Goal: Task Accomplishment & Management: Manage account settings

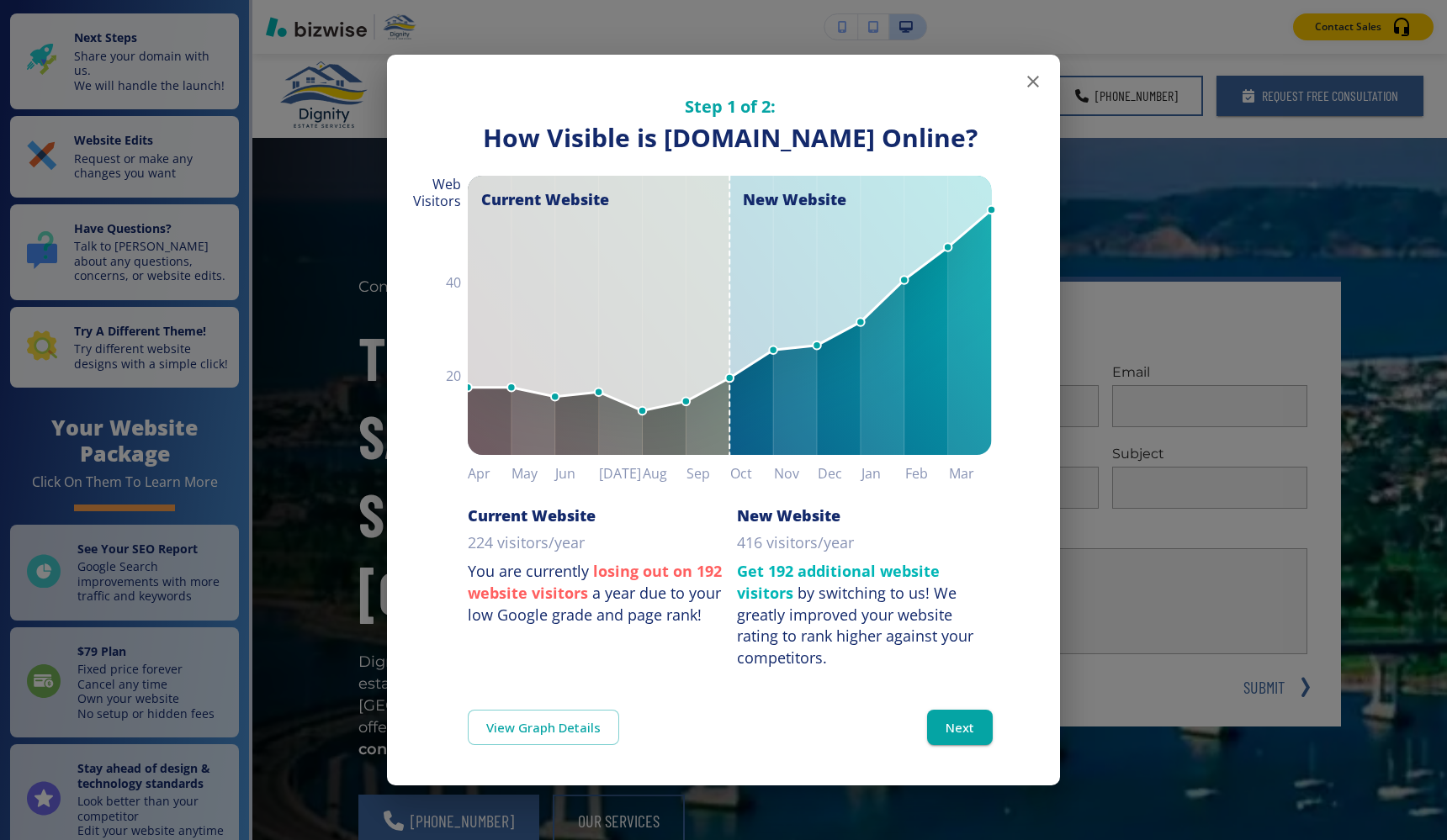
click at [1030, 72] on icon "button" at bounding box center [1032, 81] width 20 height 20
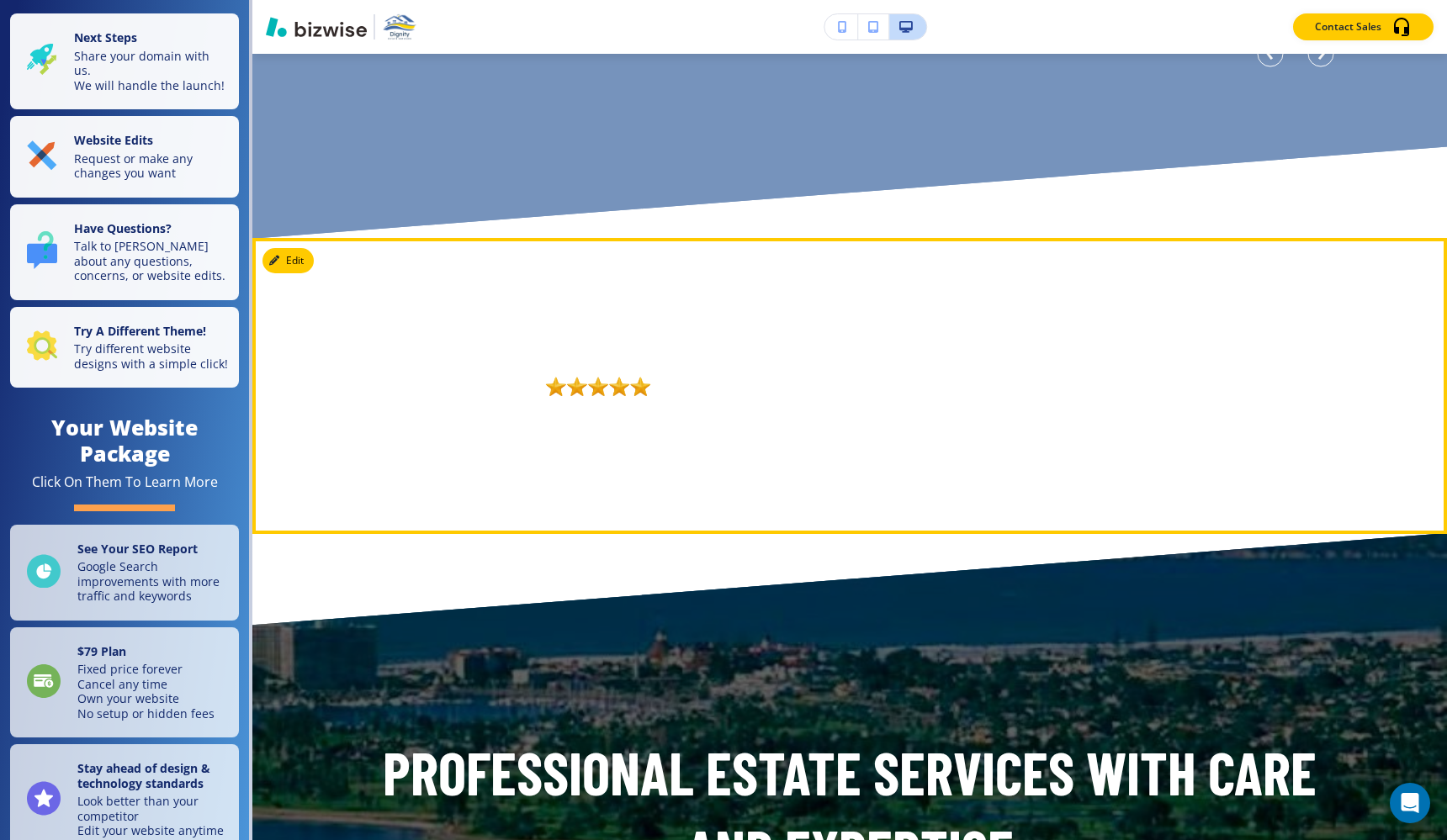
scroll to position [5871, 0]
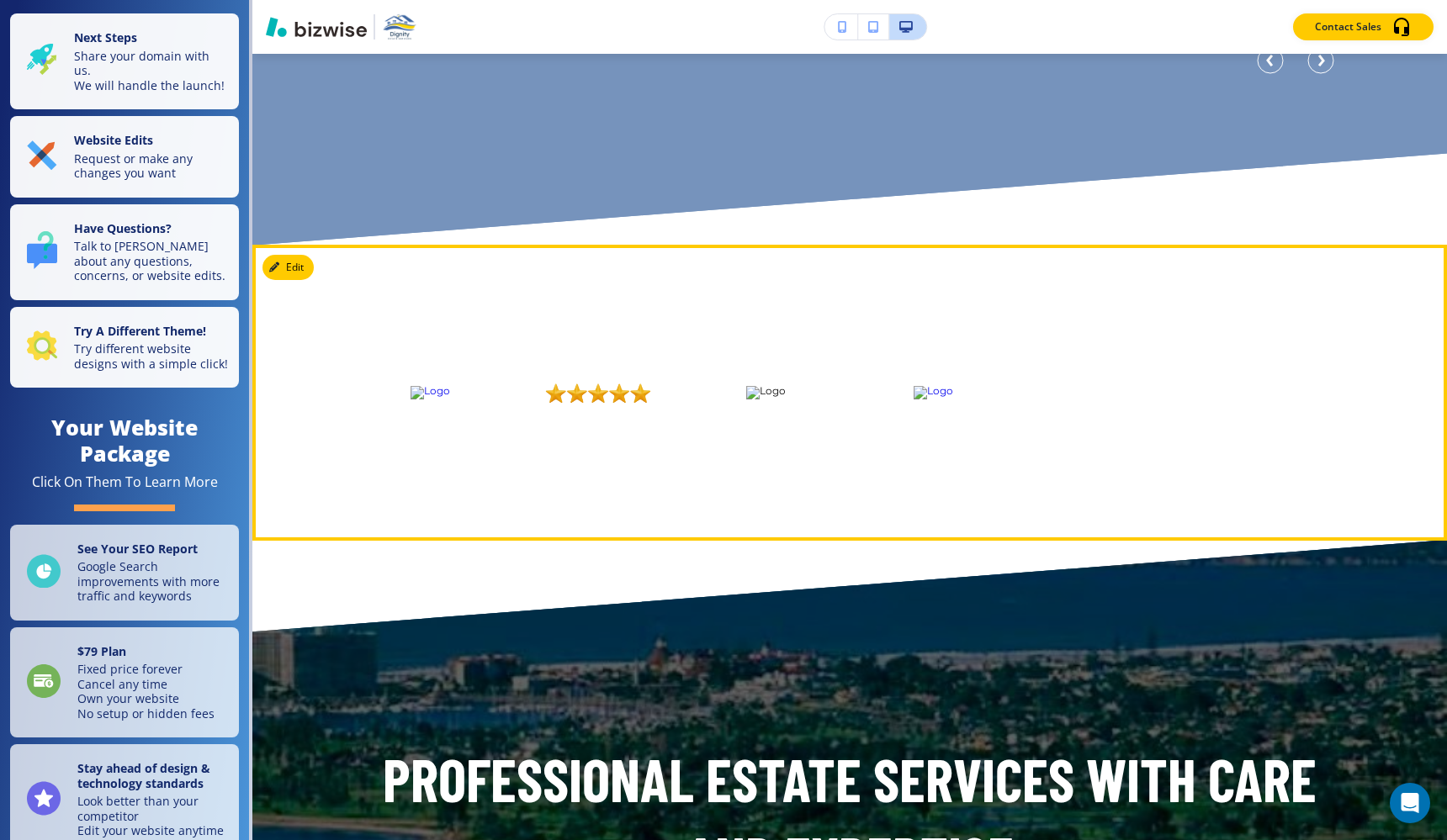
click at [623, 400] on img at bounding box center [597, 392] width 144 height 80
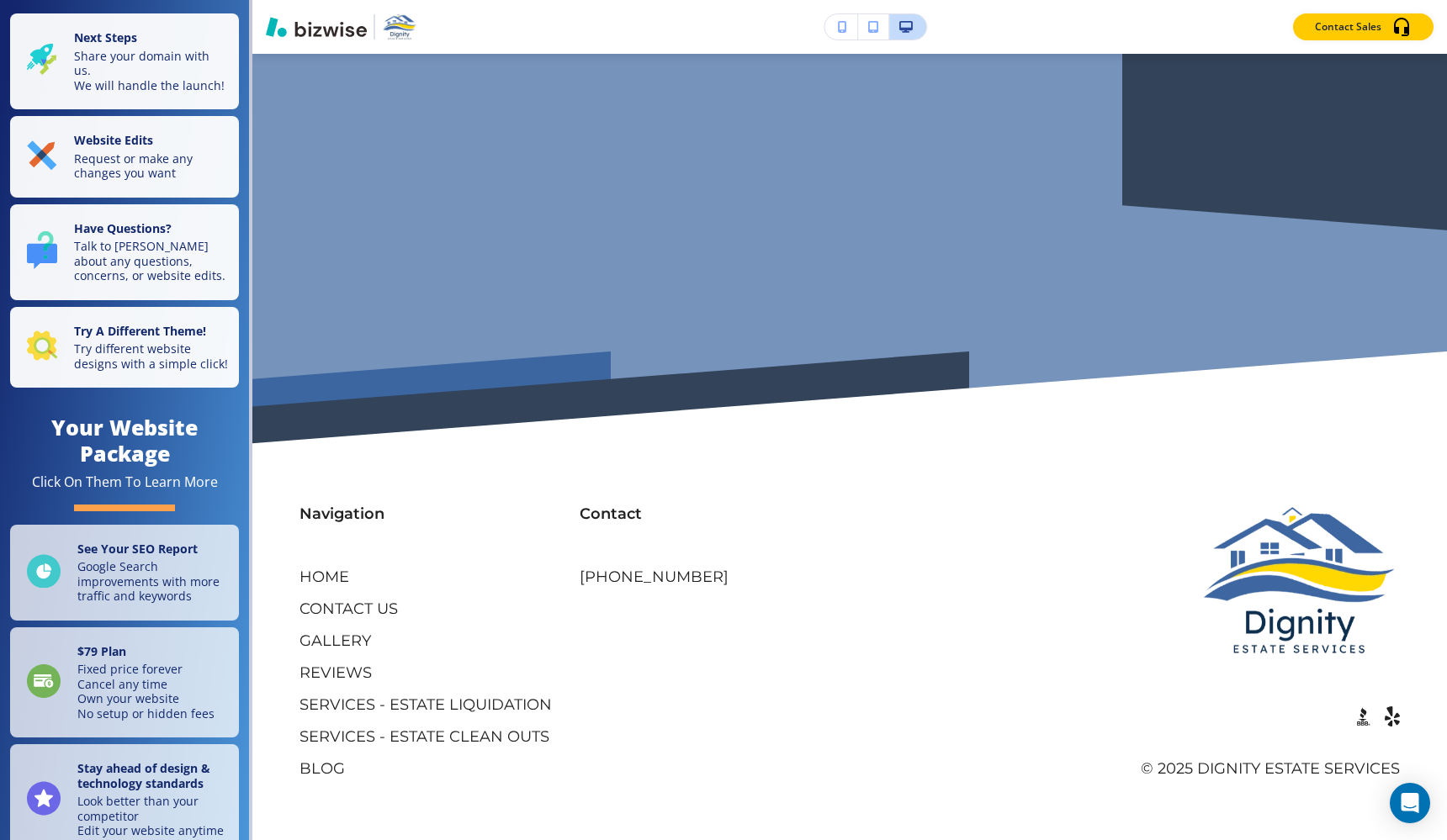
scroll to position [0, 0]
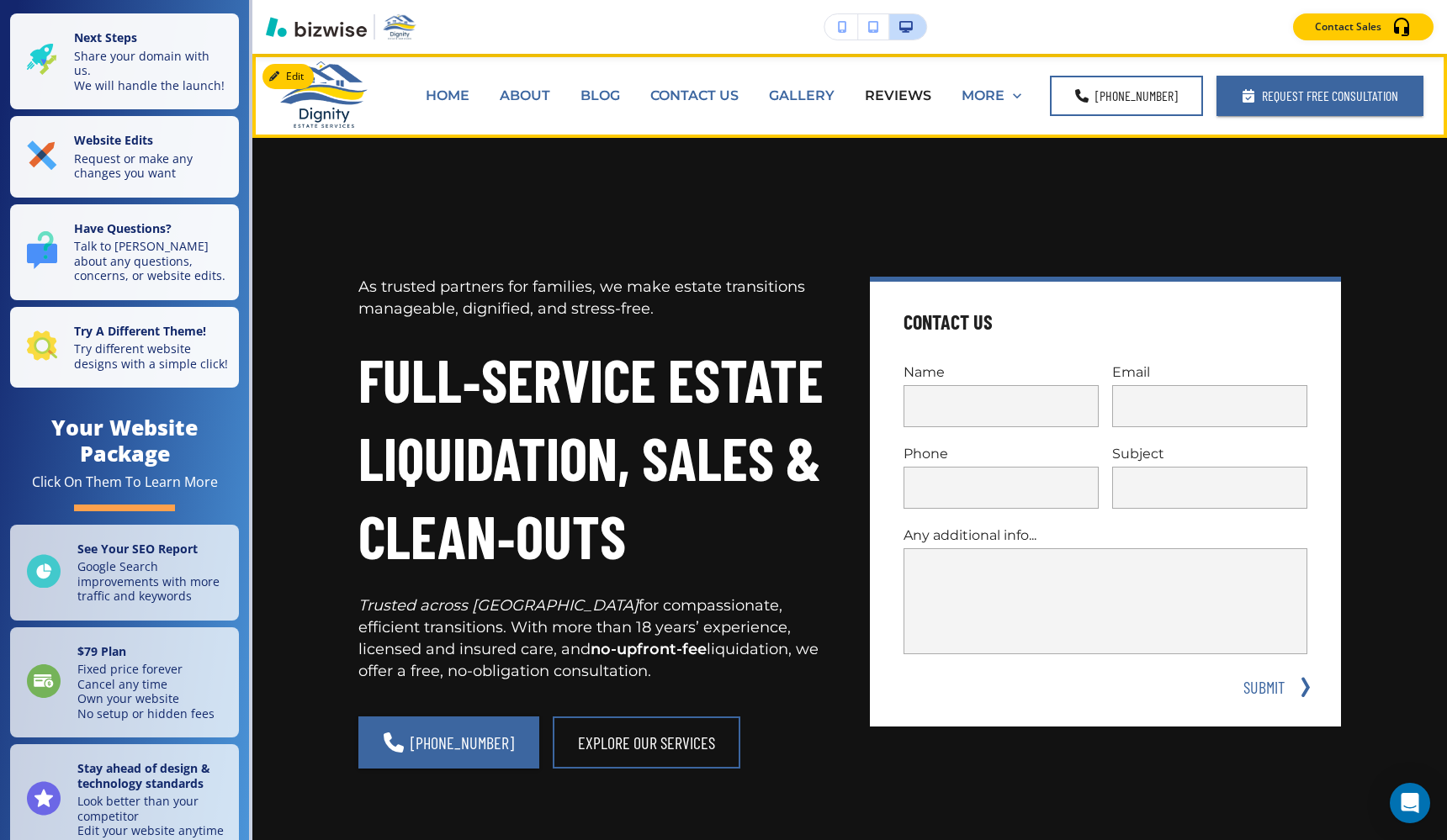
click at [456, 92] on p "HOME" at bounding box center [447, 95] width 43 height 19
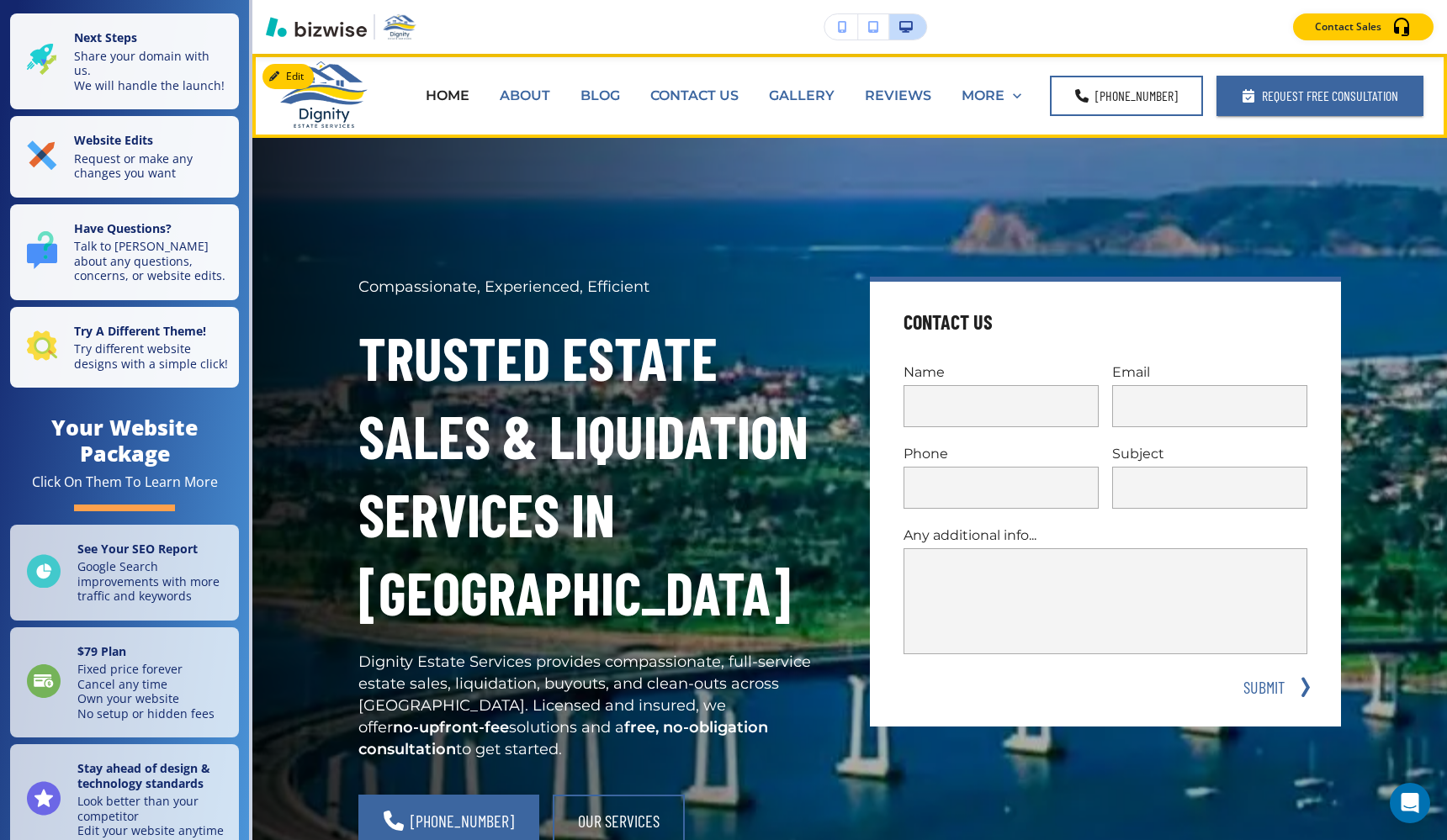
click at [923, 96] on p "REVIEWS" at bounding box center [898, 95] width 66 height 19
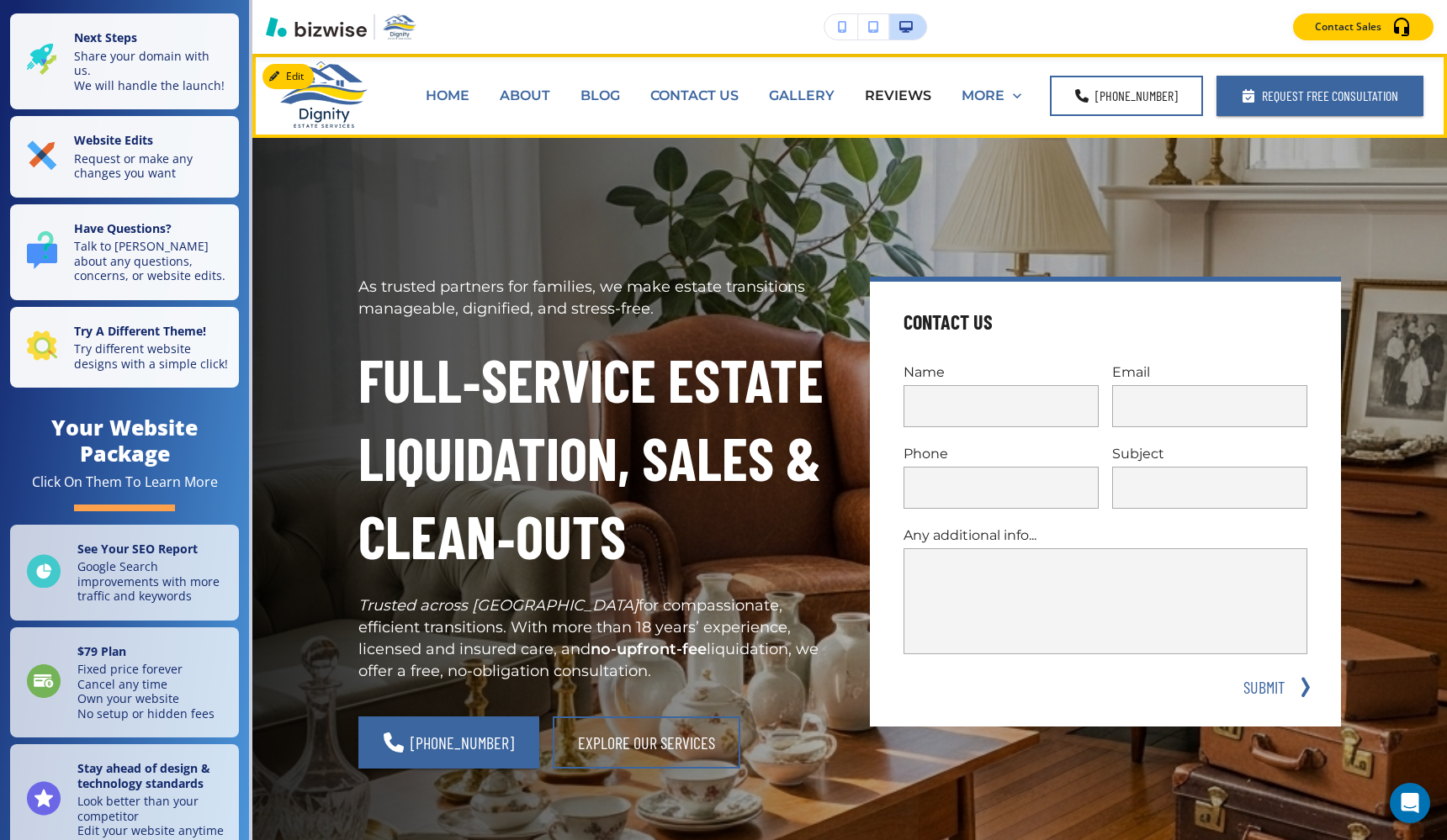
click at [470, 95] on p "HOME" at bounding box center [447, 95] width 43 height 19
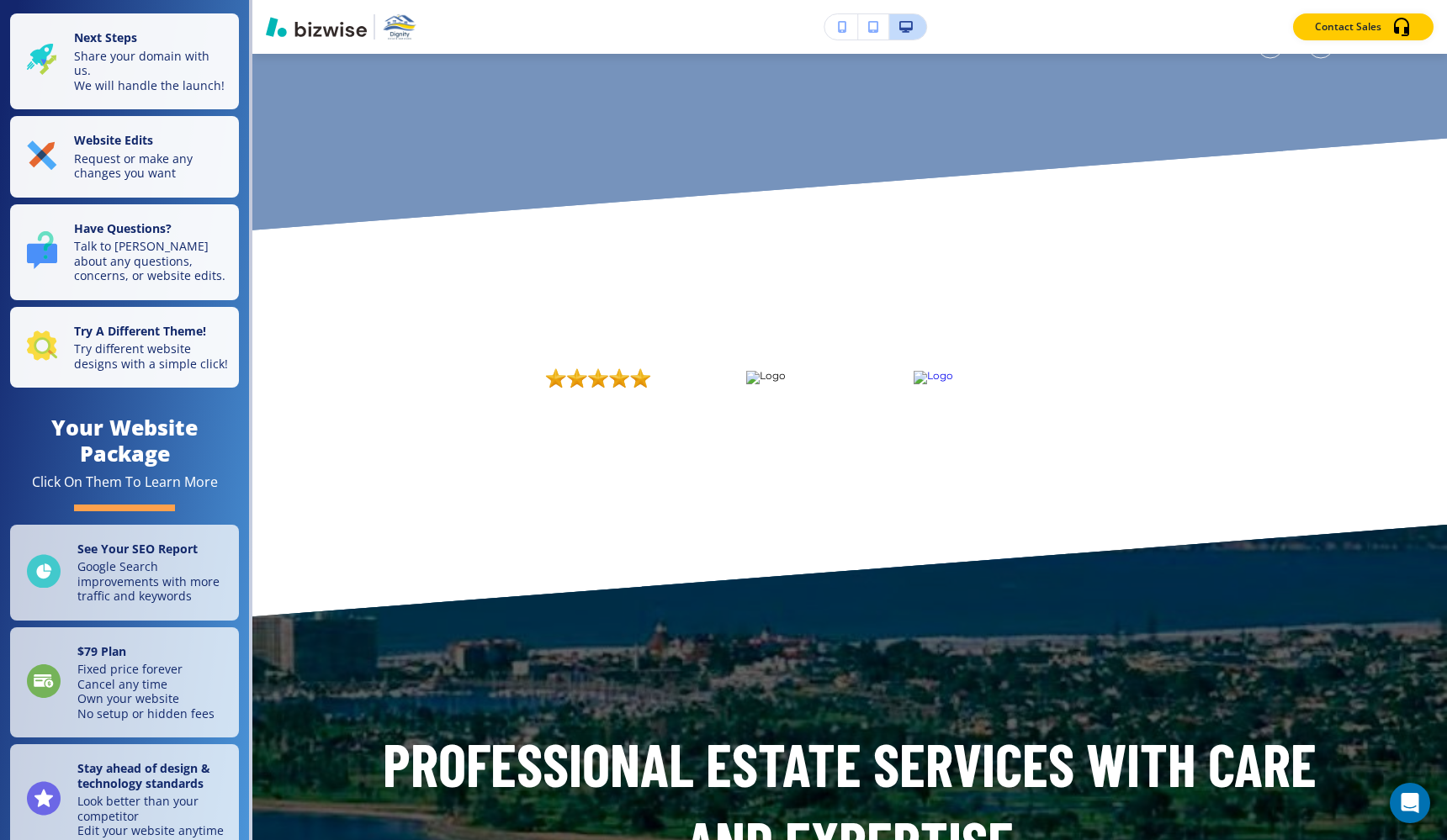
scroll to position [5869, 0]
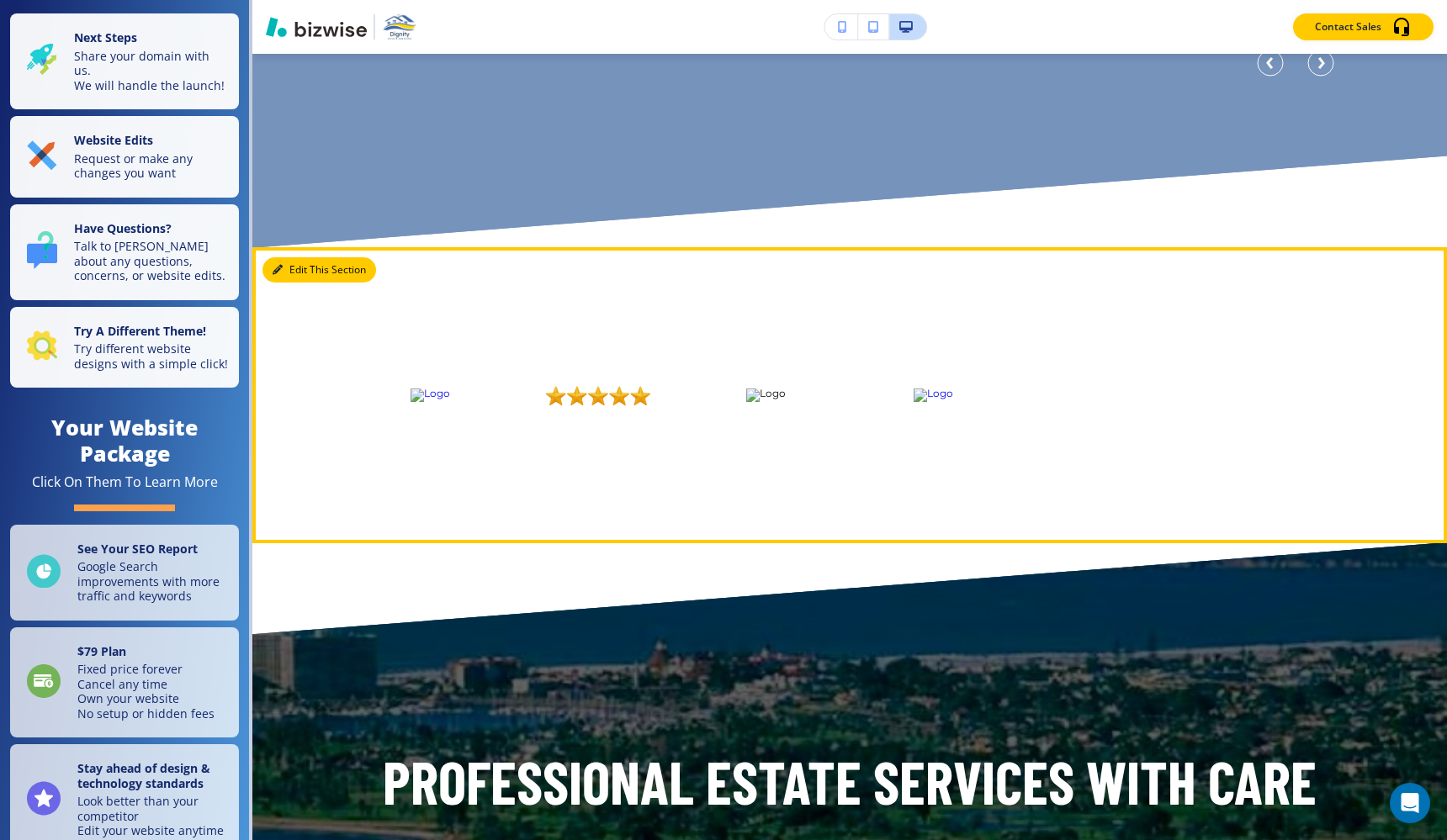
click at [300, 274] on button "Edit This Section" at bounding box center [319, 270] width 113 height 26
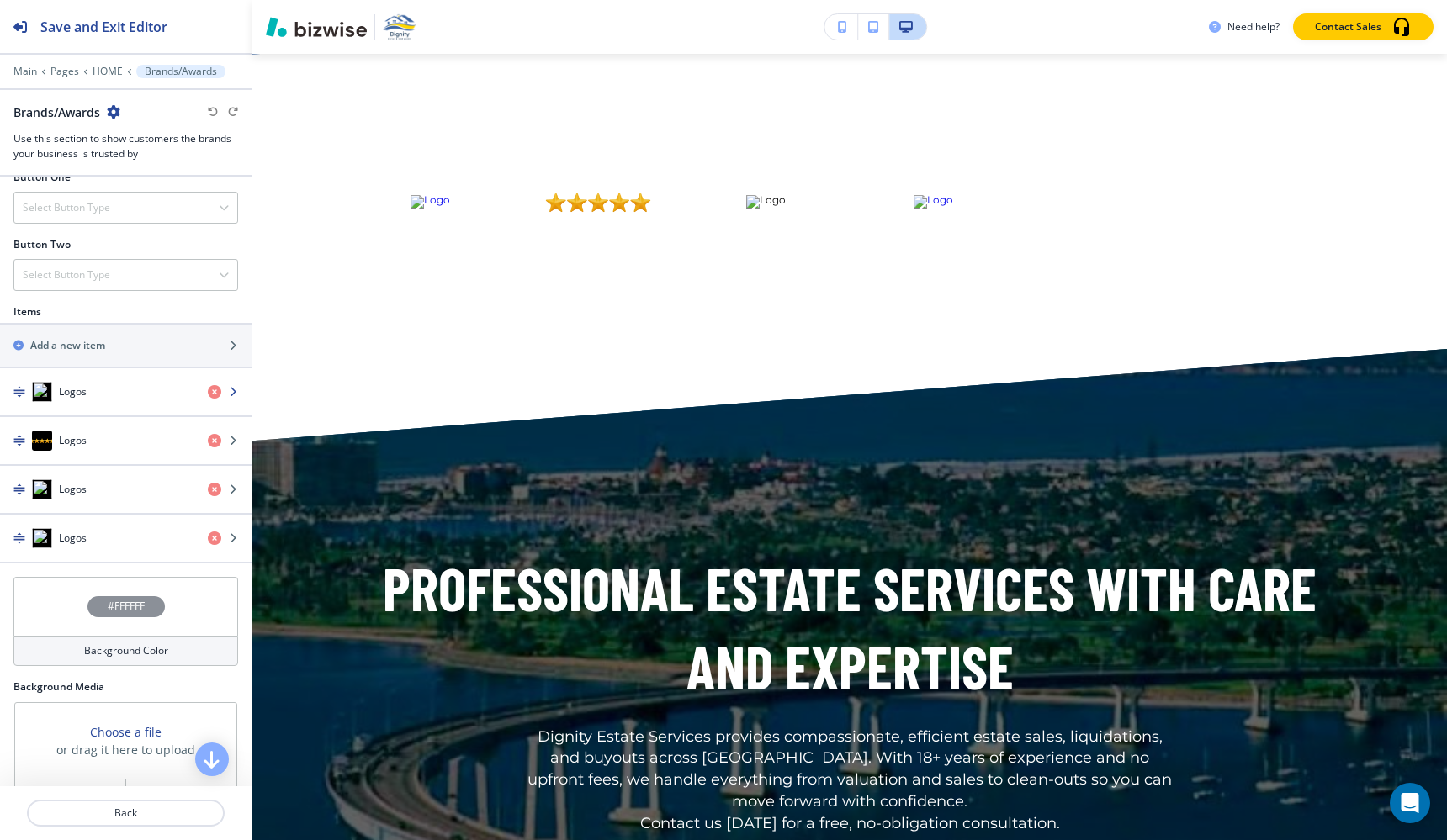
scroll to position [550, 0]
click at [134, 398] on div "Logos" at bounding box center [97, 391] width 195 height 20
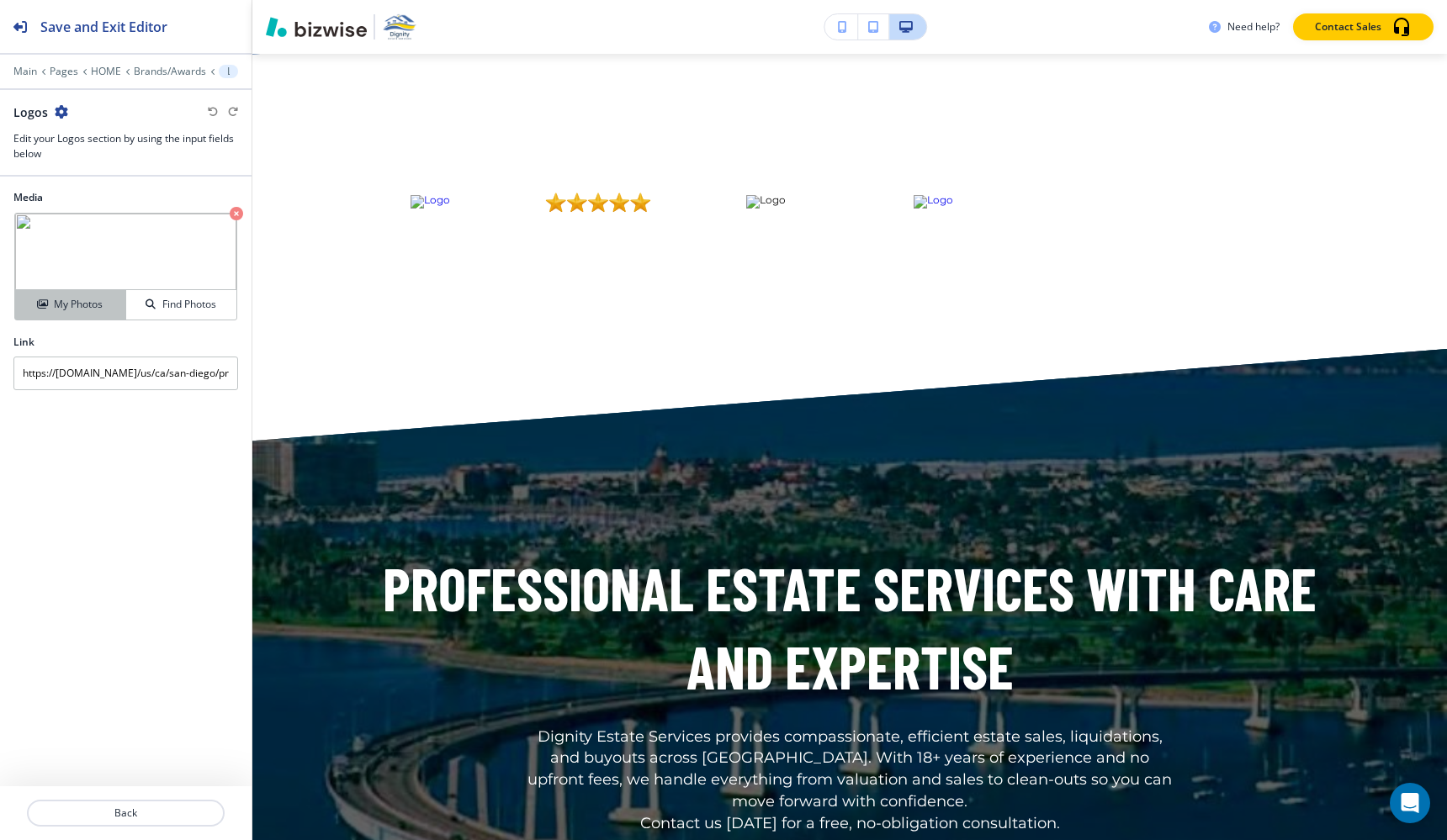
click at [79, 303] on h4 "My Photos" at bounding box center [78, 304] width 49 height 15
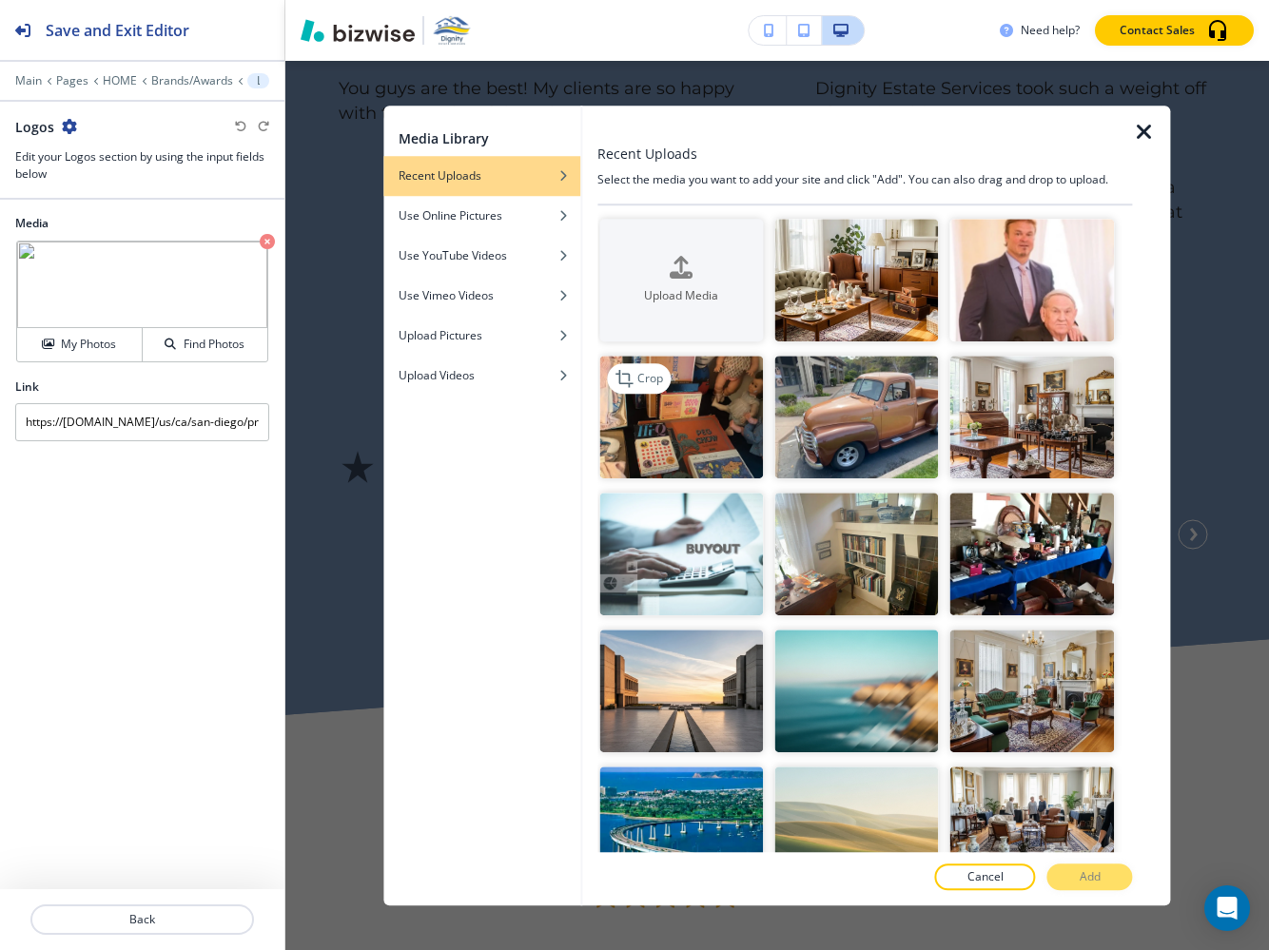
scroll to position [7469, 0]
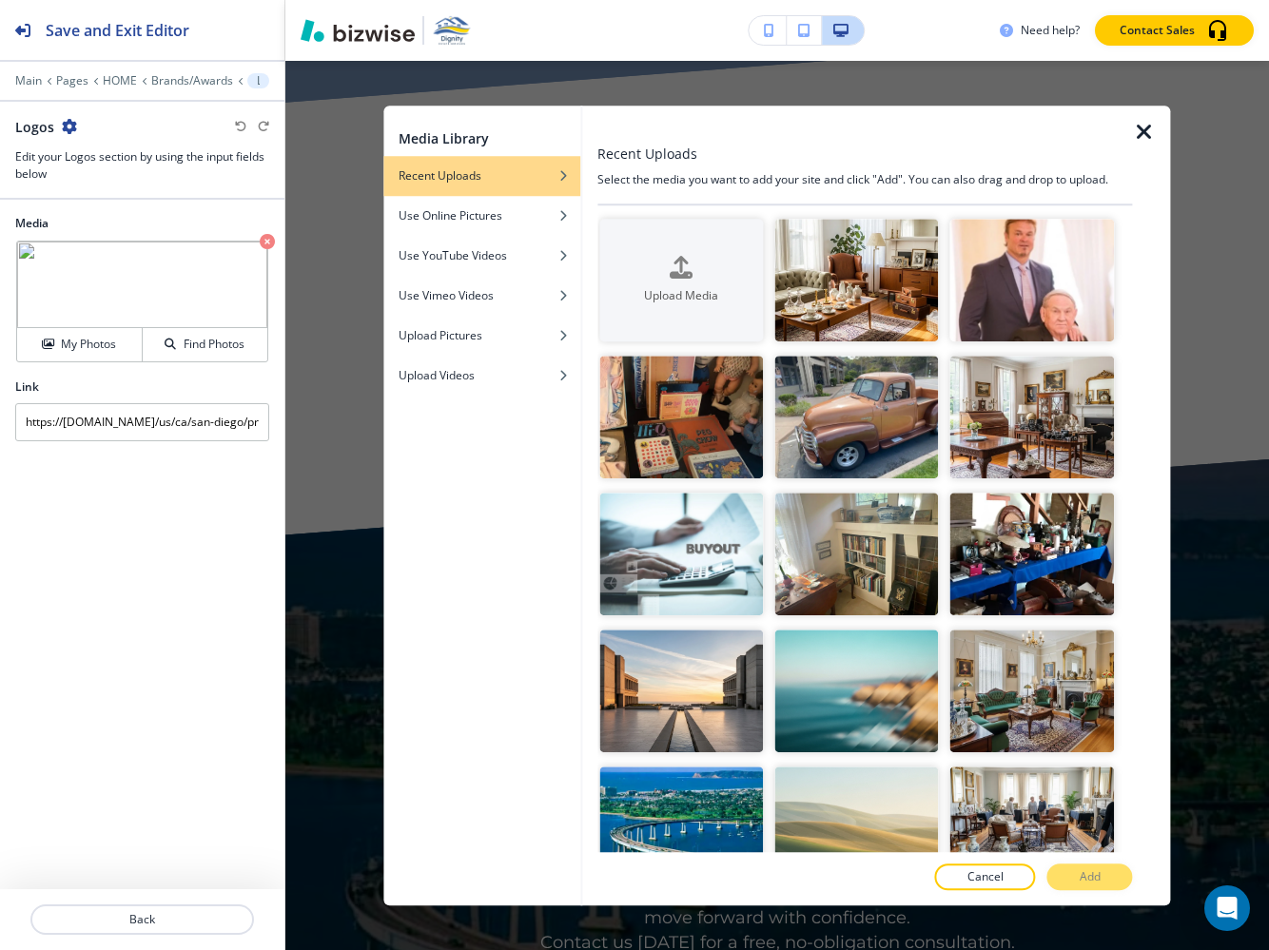
click at [1156, 132] on div at bounding box center [1152, 506] width 38 height 801
click at [1146, 126] on icon "button" at bounding box center [1144, 132] width 23 height 23
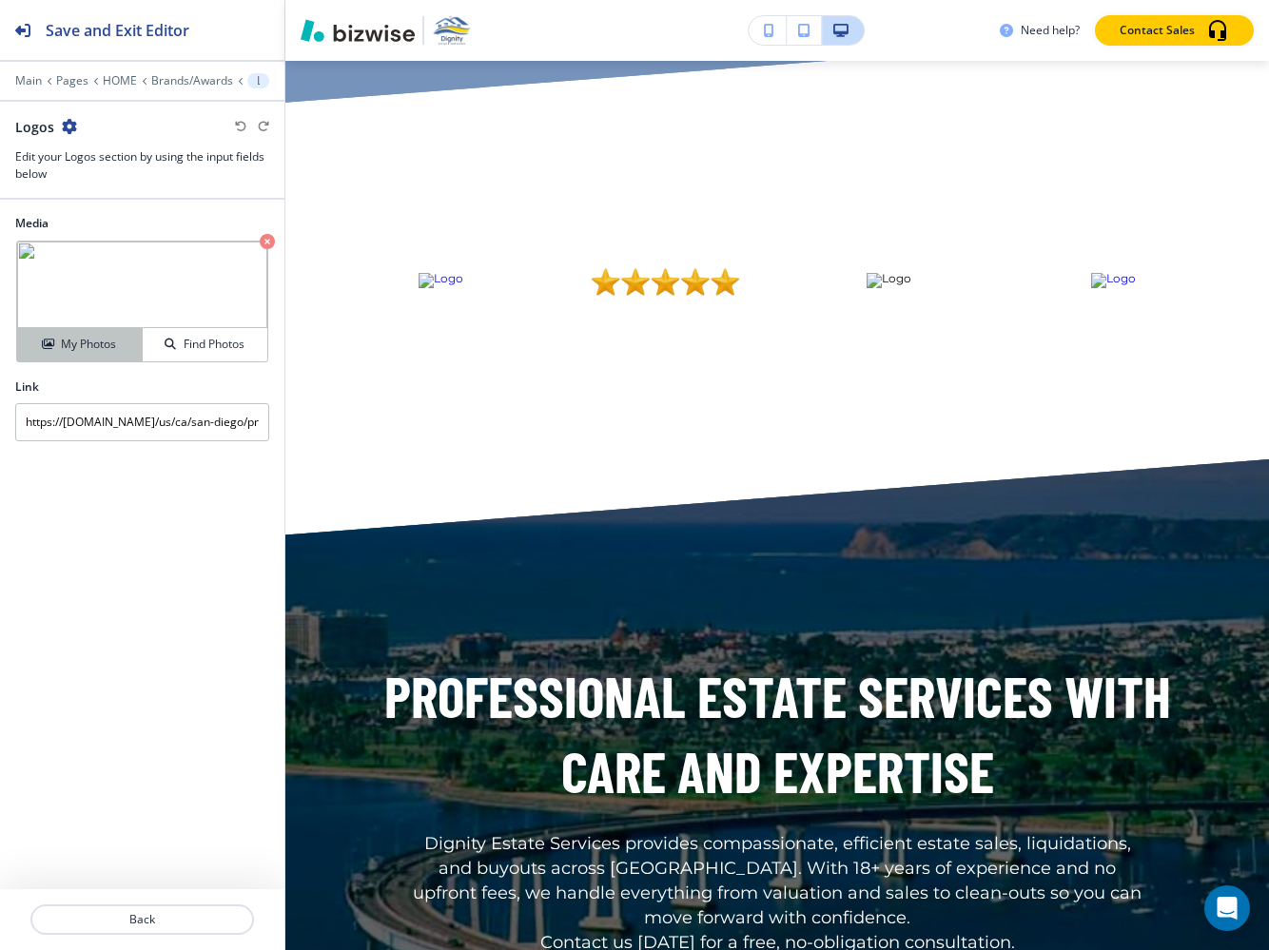
click at [86, 340] on h4 "My Photos" at bounding box center [88, 344] width 55 height 17
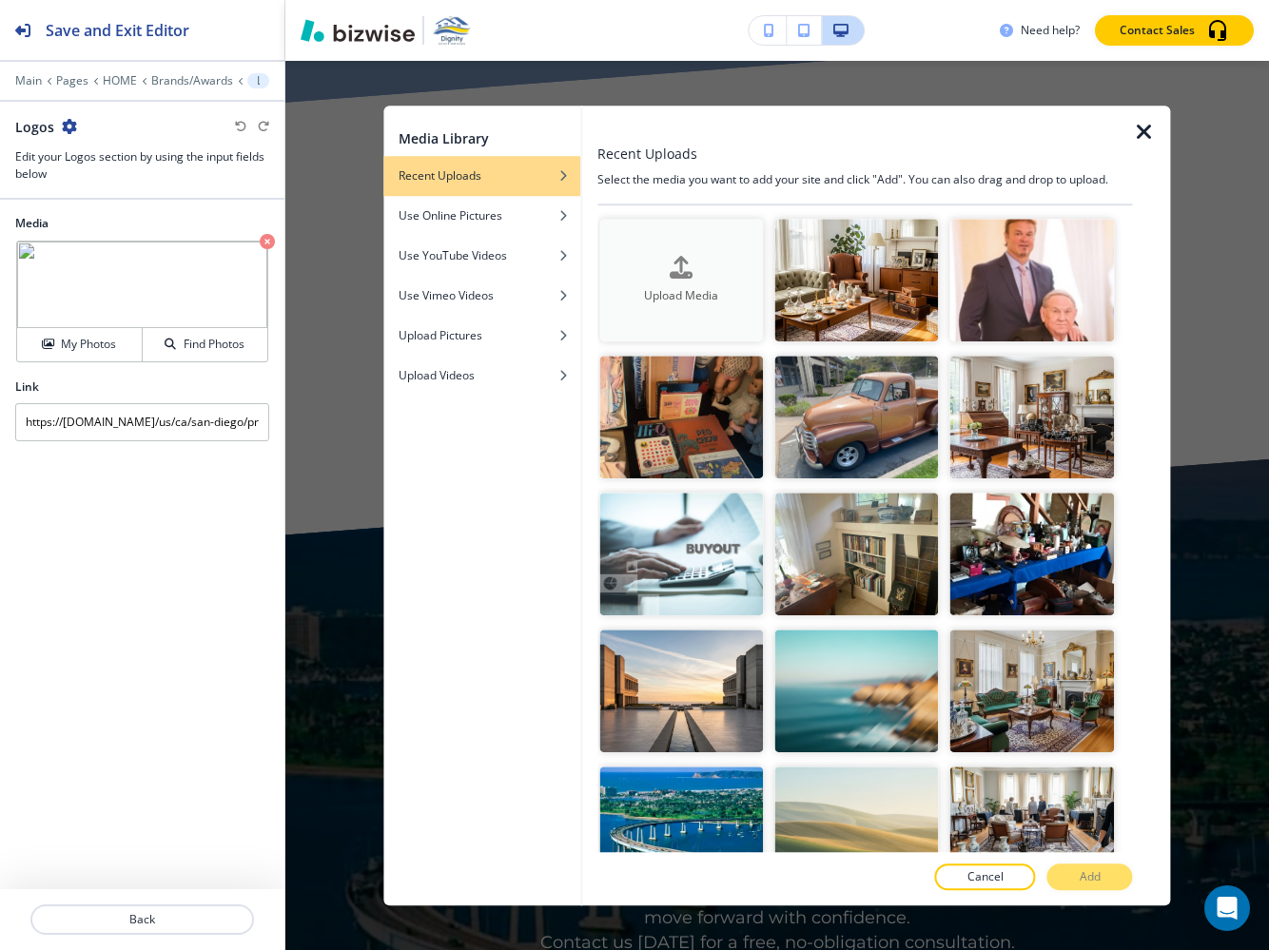
click at [699, 241] on button "Upload Media" at bounding box center [681, 280] width 164 height 123
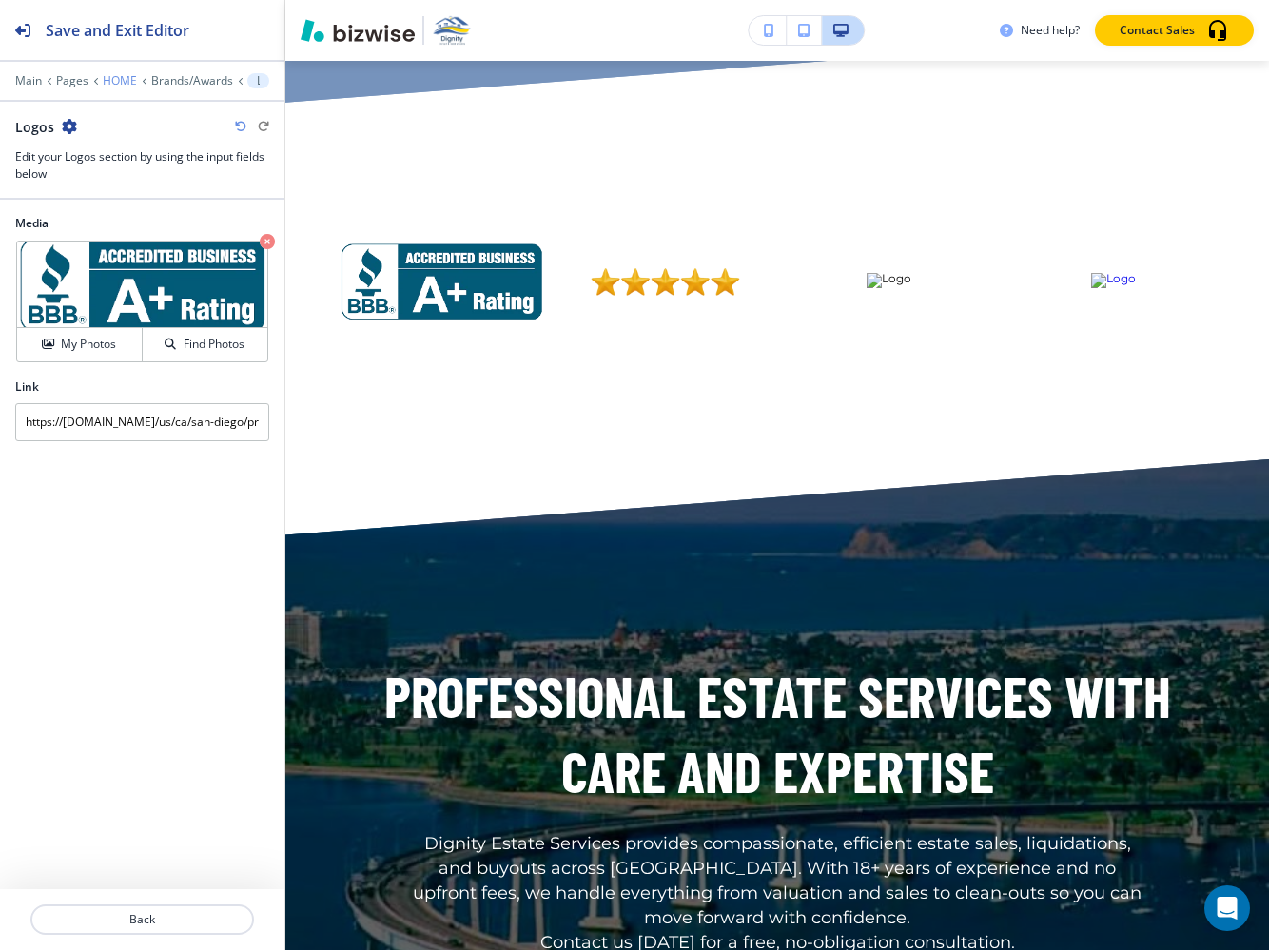
click at [121, 76] on p "HOME" at bounding box center [120, 80] width 34 height 13
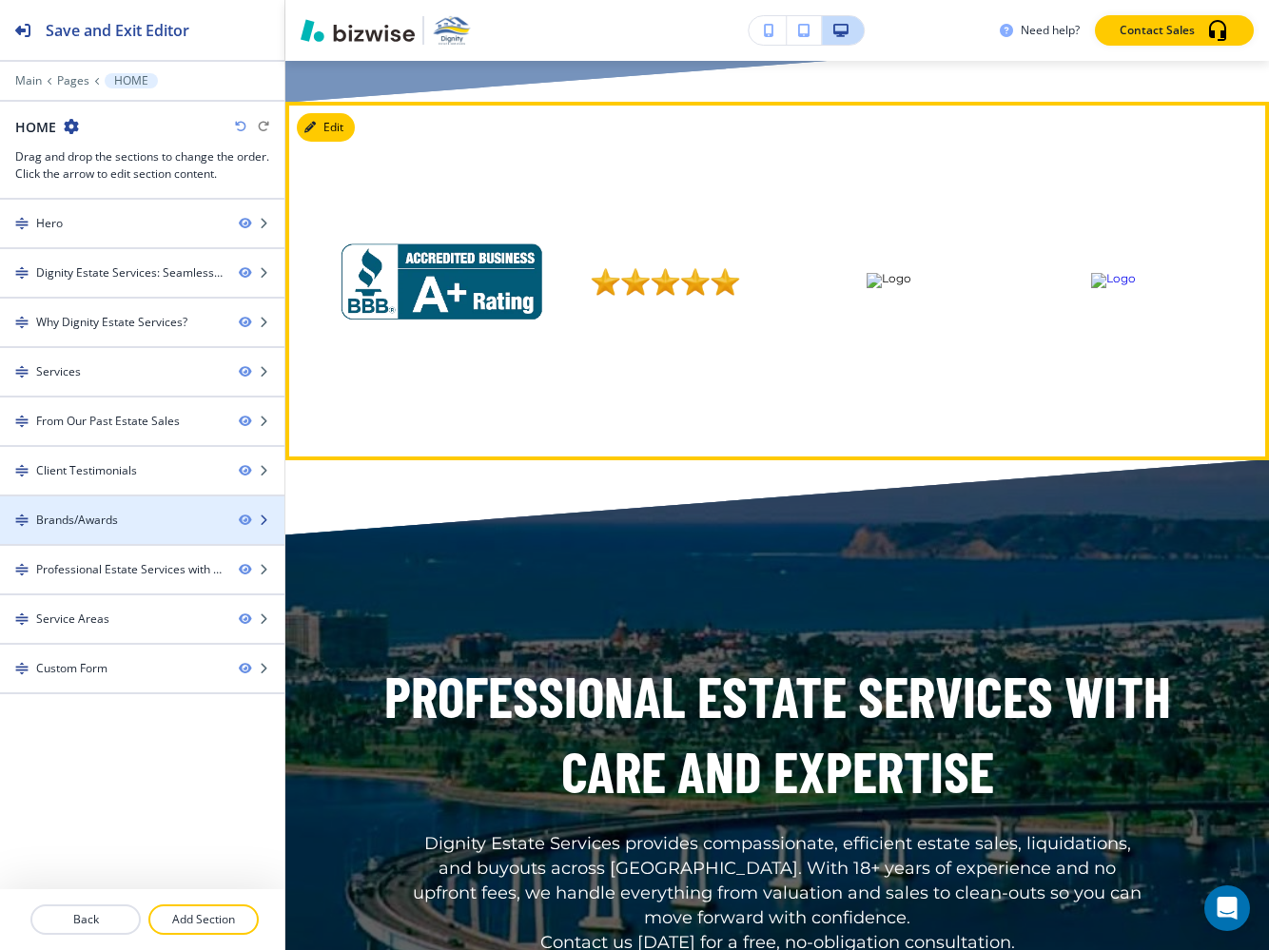
click at [151, 521] on div "Brands/Awards" at bounding box center [111, 520] width 223 height 17
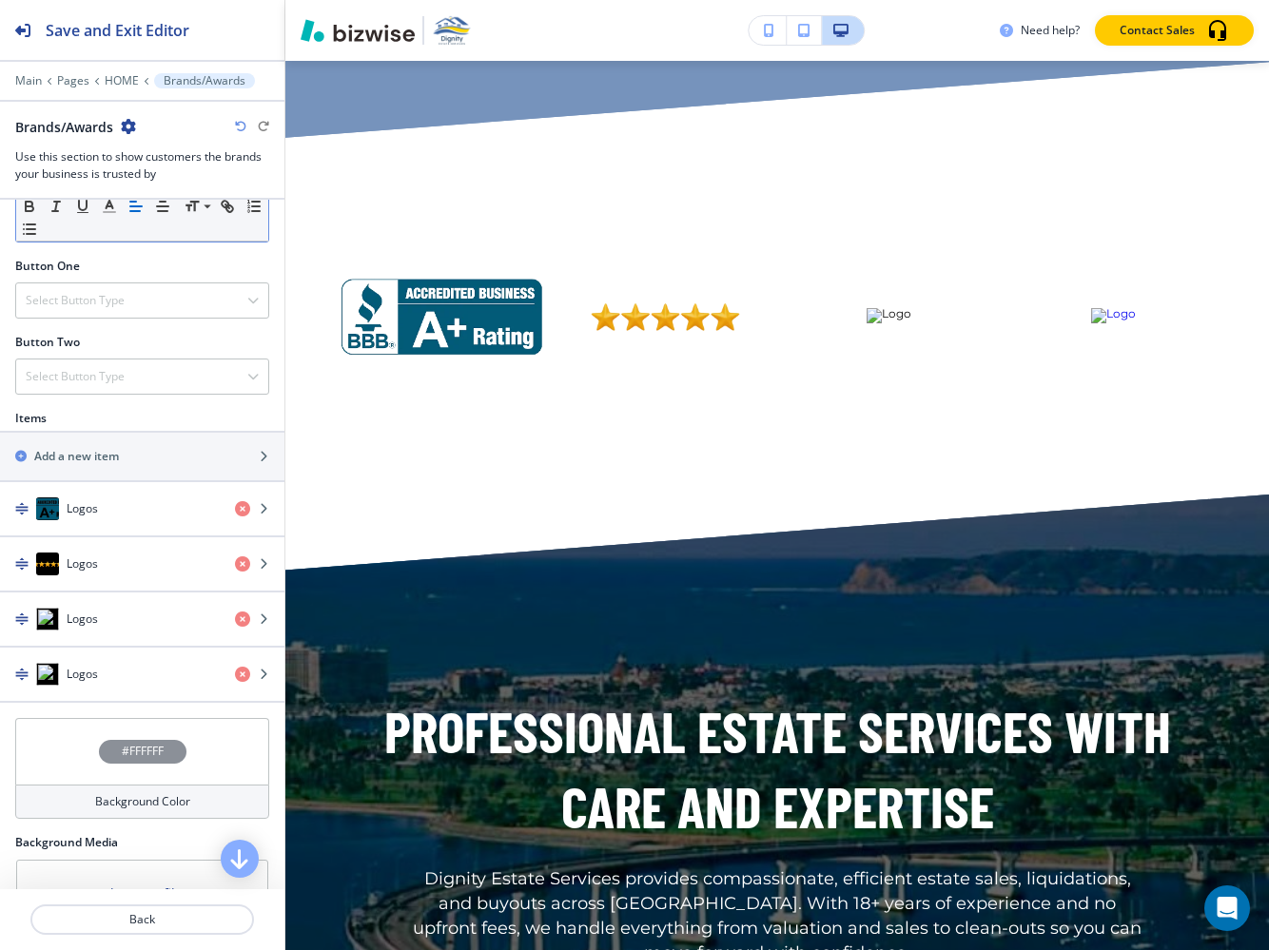
scroll to position [664, 0]
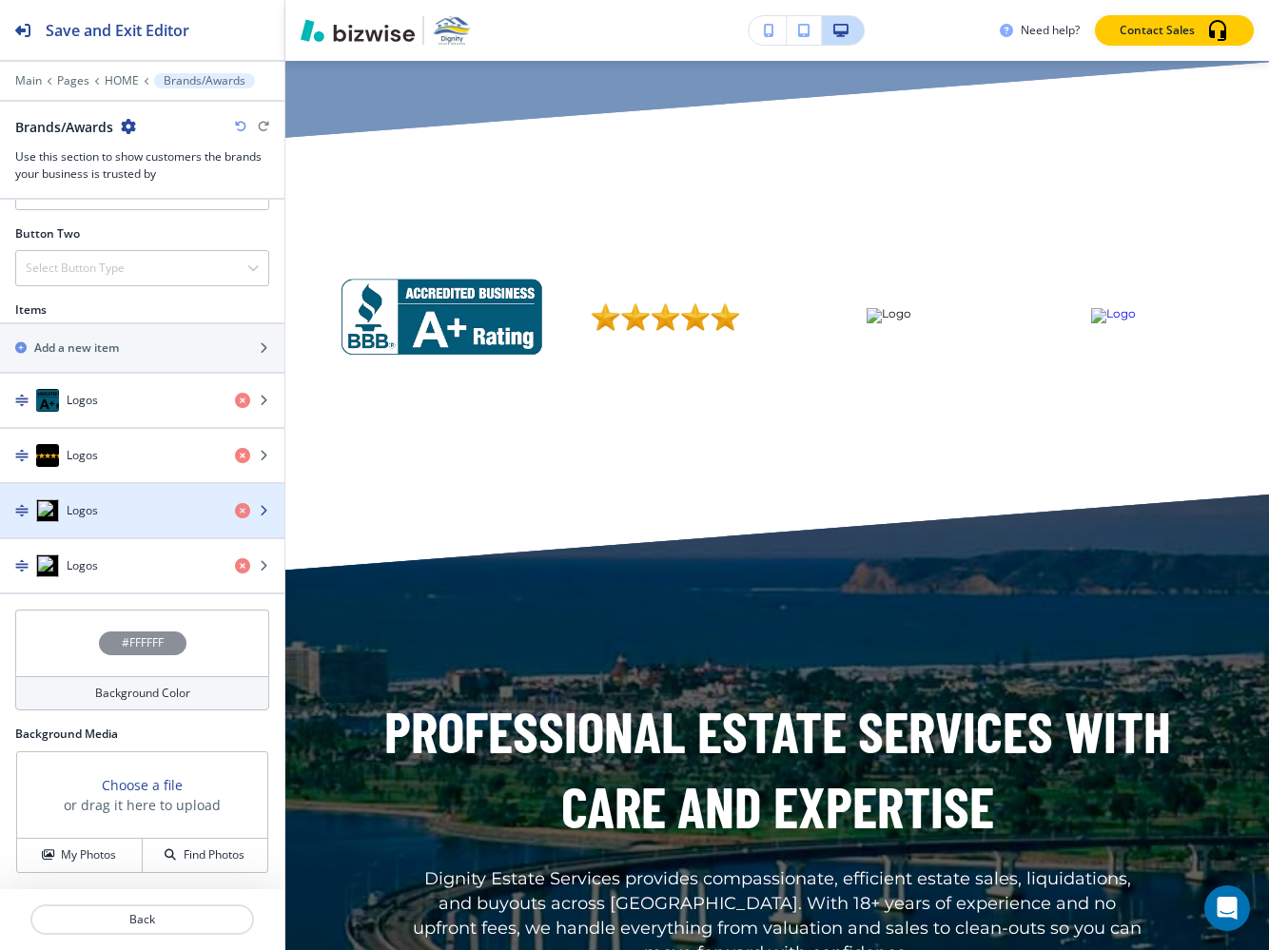
click at [123, 504] on div "Logos" at bounding box center [110, 510] width 220 height 23
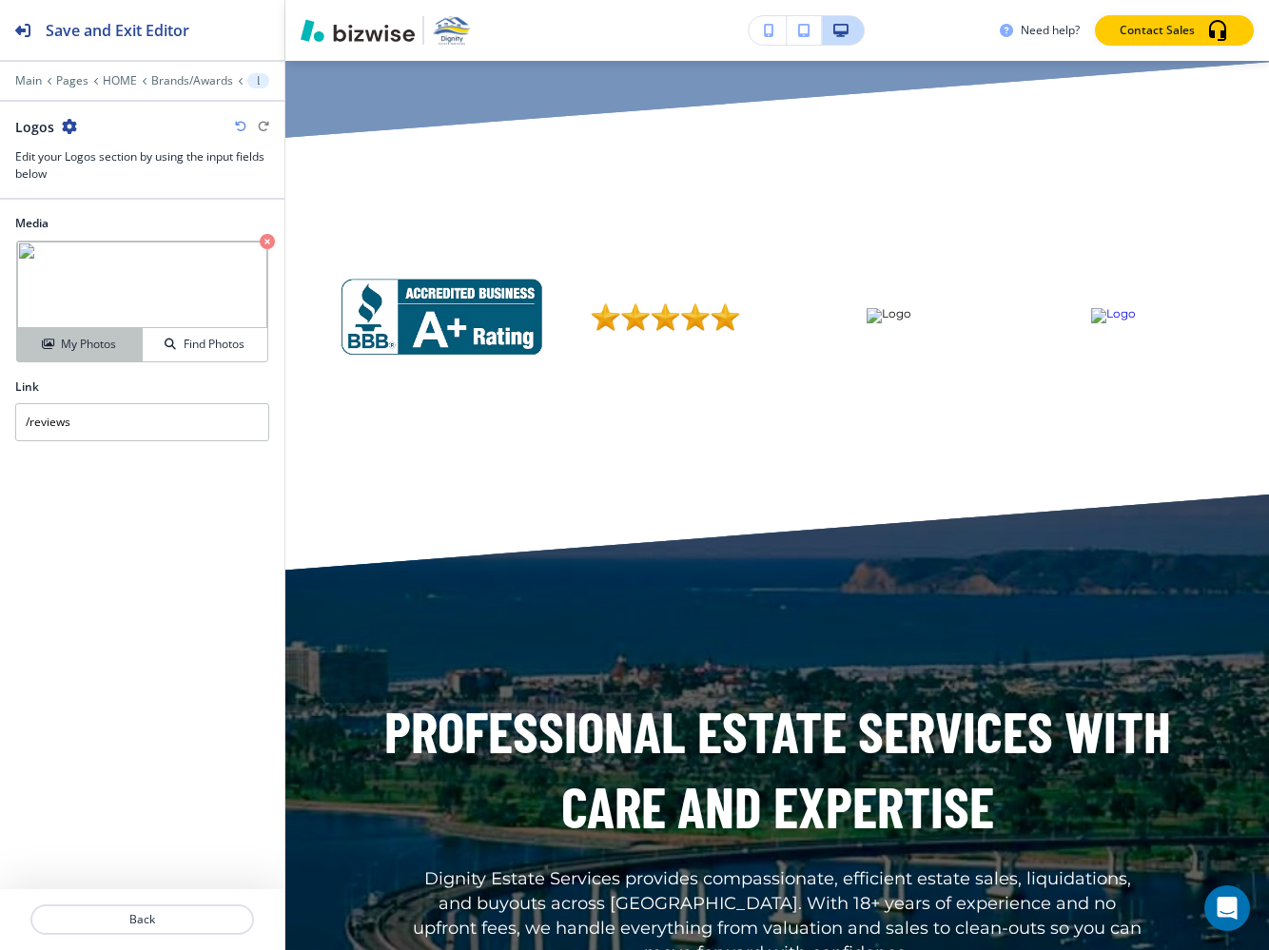
click at [88, 355] on button "My Photos" at bounding box center [80, 344] width 126 height 33
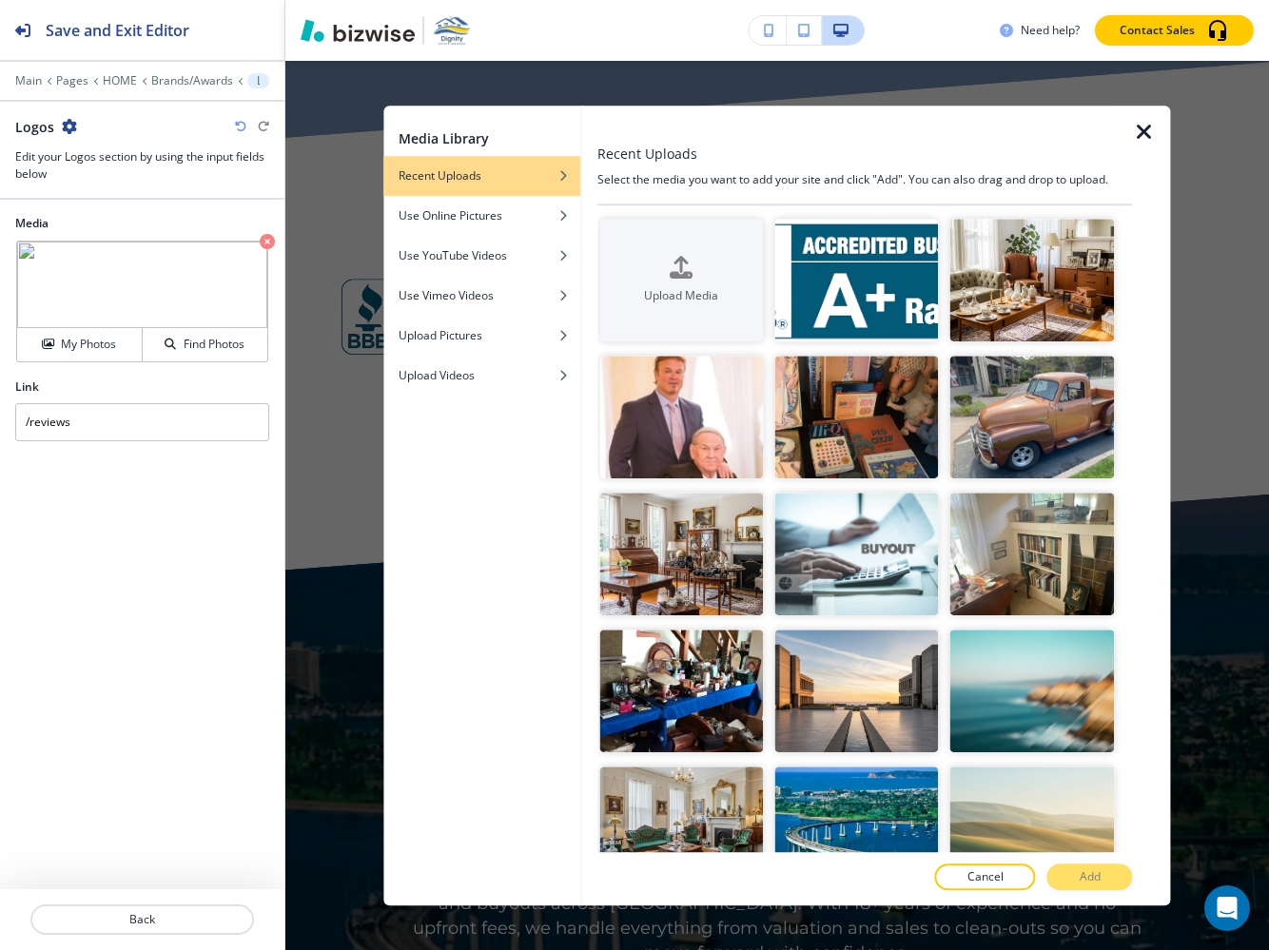
click at [1152, 144] on div at bounding box center [1152, 506] width 38 height 801
click at [1140, 127] on icon "button" at bounding box center [1144, 132] width 23 height 23
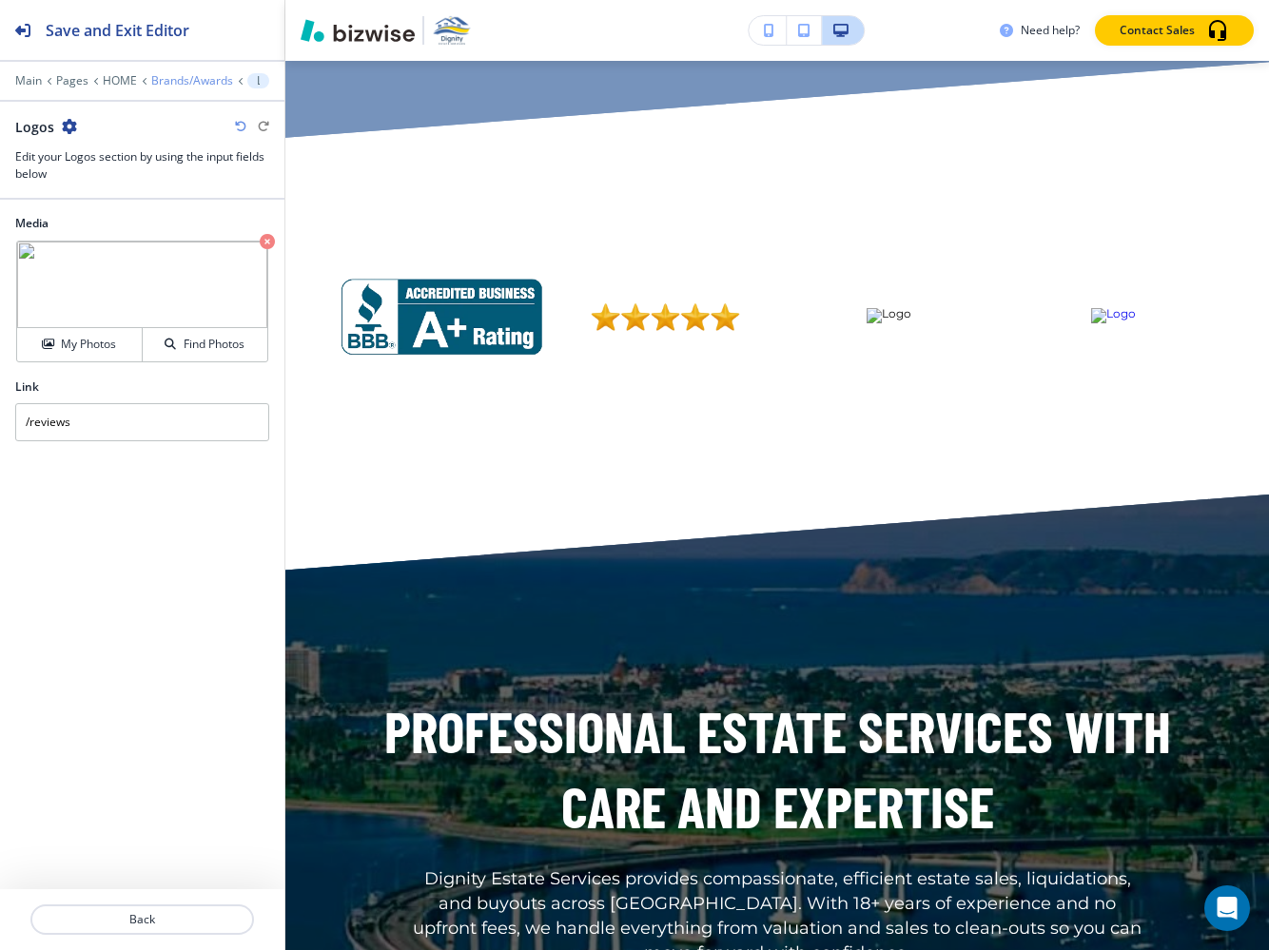
click at [182, 84] on p "Brands/Awards" at bounding box center [192, 80] width 82 height 13
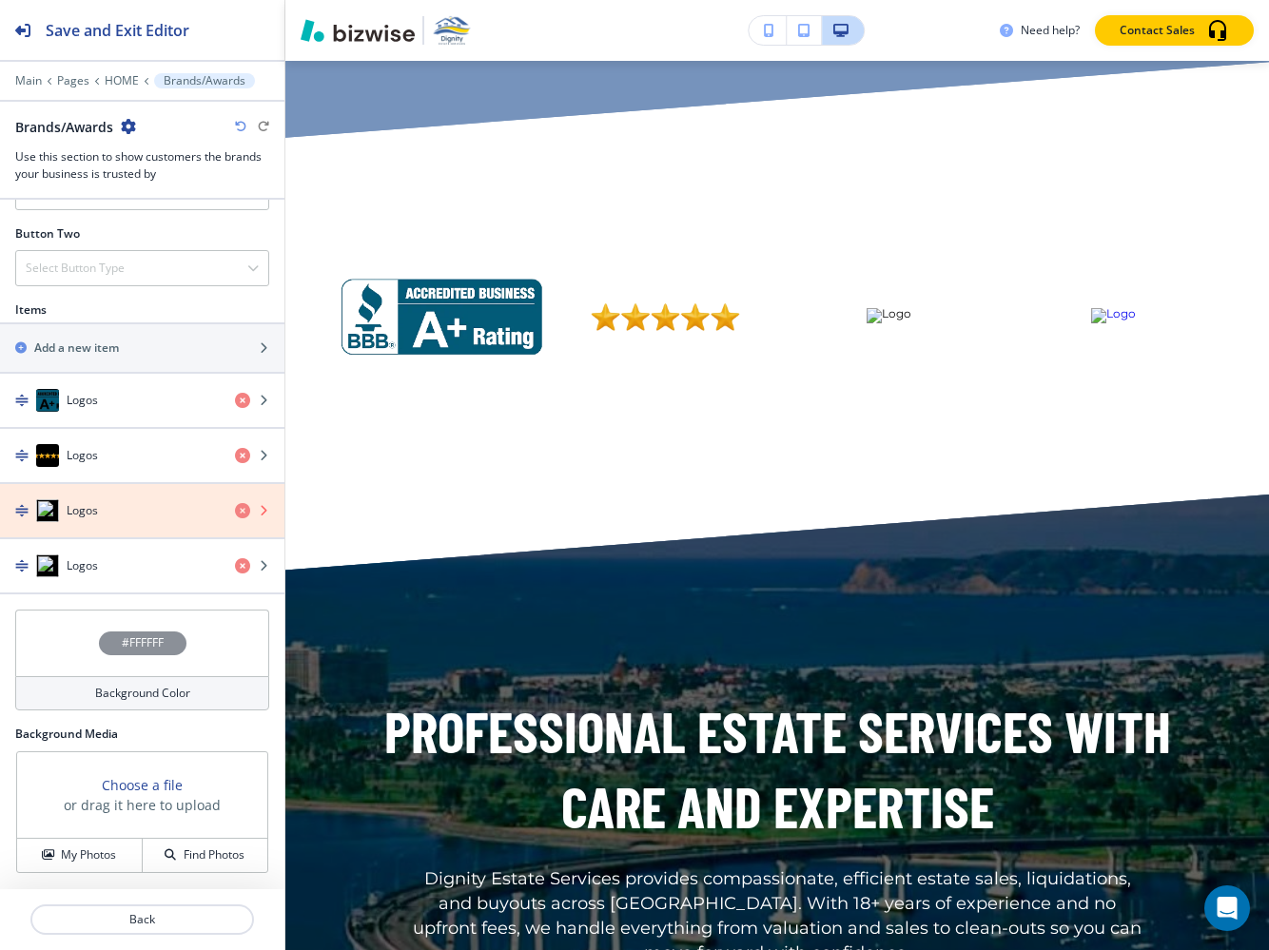
click at [243, 512] on icon "button" at bounding box center [242, 510] width 15 height 15
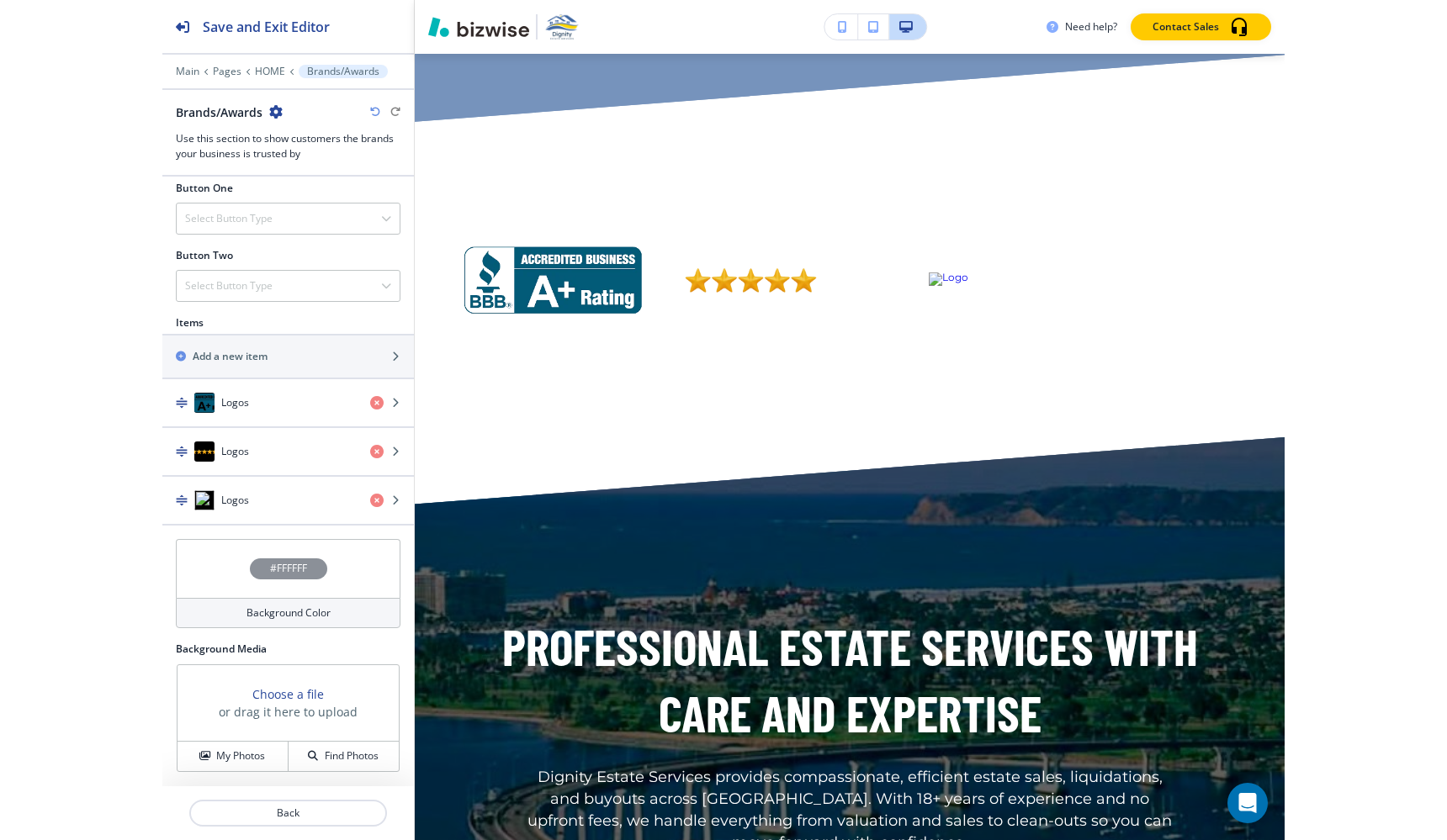
scroll to position [538, 0]
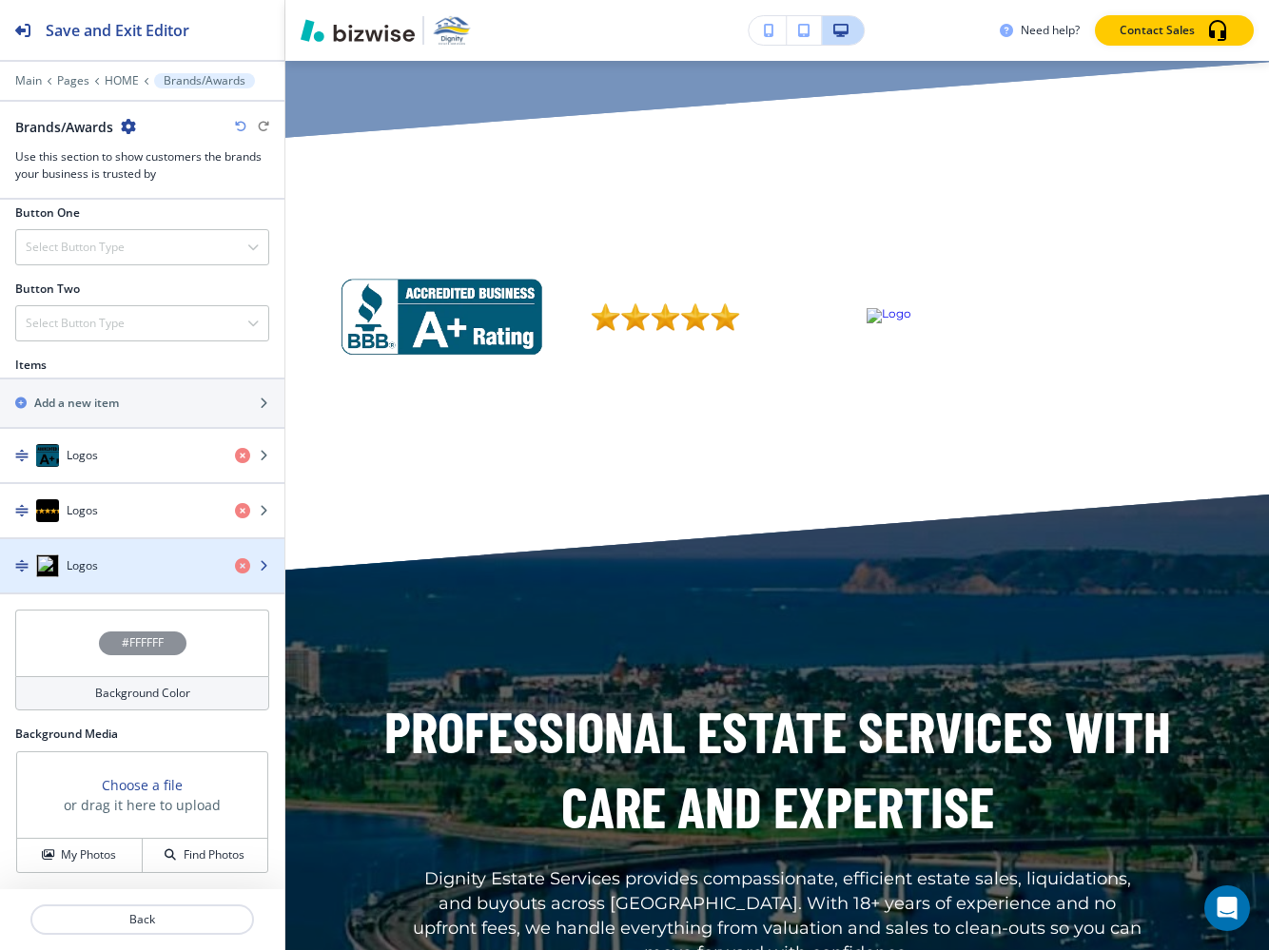
click at [168, 567] on div "Logos" at bounding box center [110, 565] width 220 height 23
click at [267, 562] on icon "button" at bounding box center [263, 565] width 11 height 11
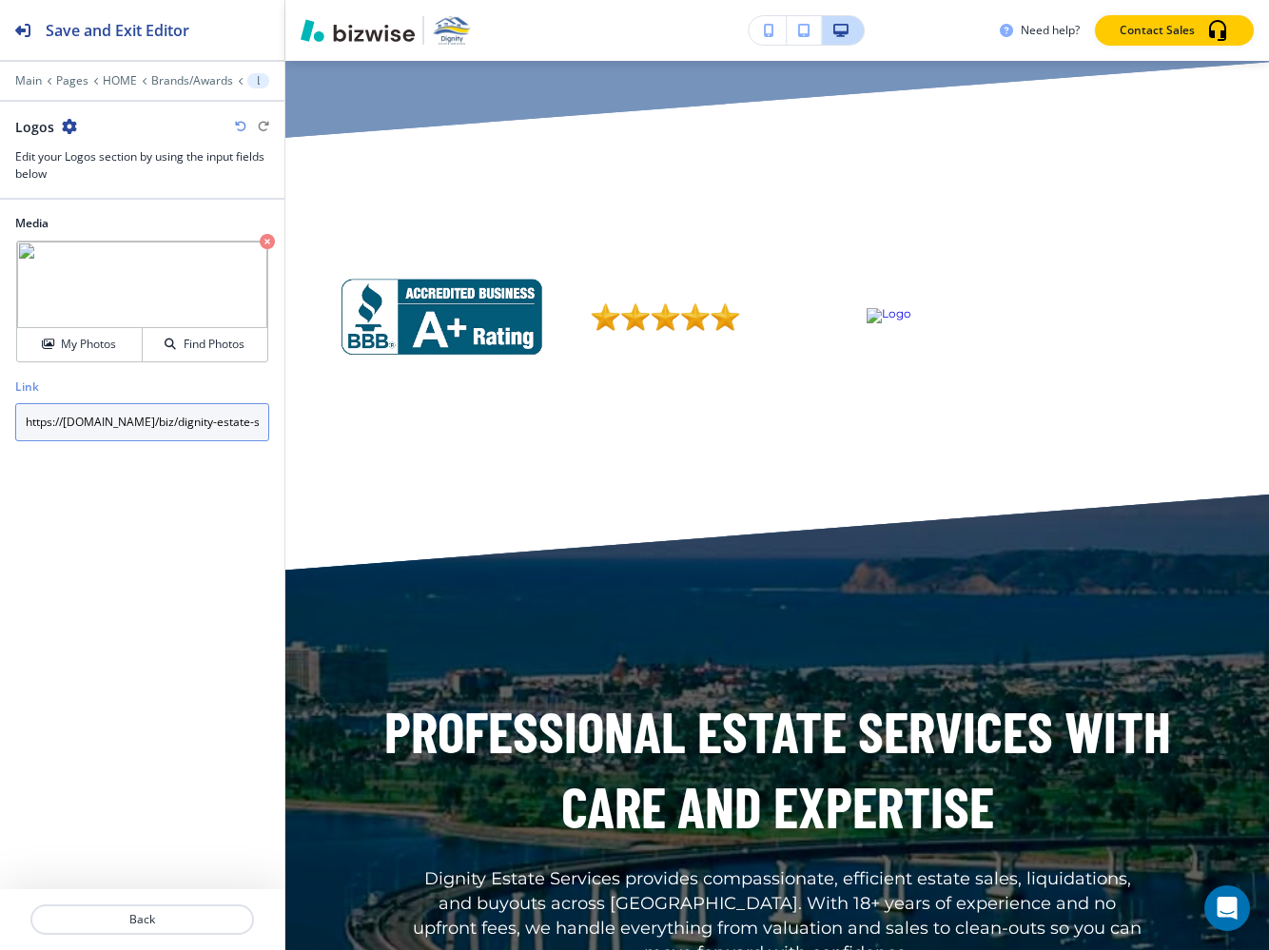
click at [211, 427] on input "https://[DOMAIN_NAME]/biz/dignity-estate-services-san-diego?utm_source=badge&ut…" at bounding box center [142, 422] width 254 height 38
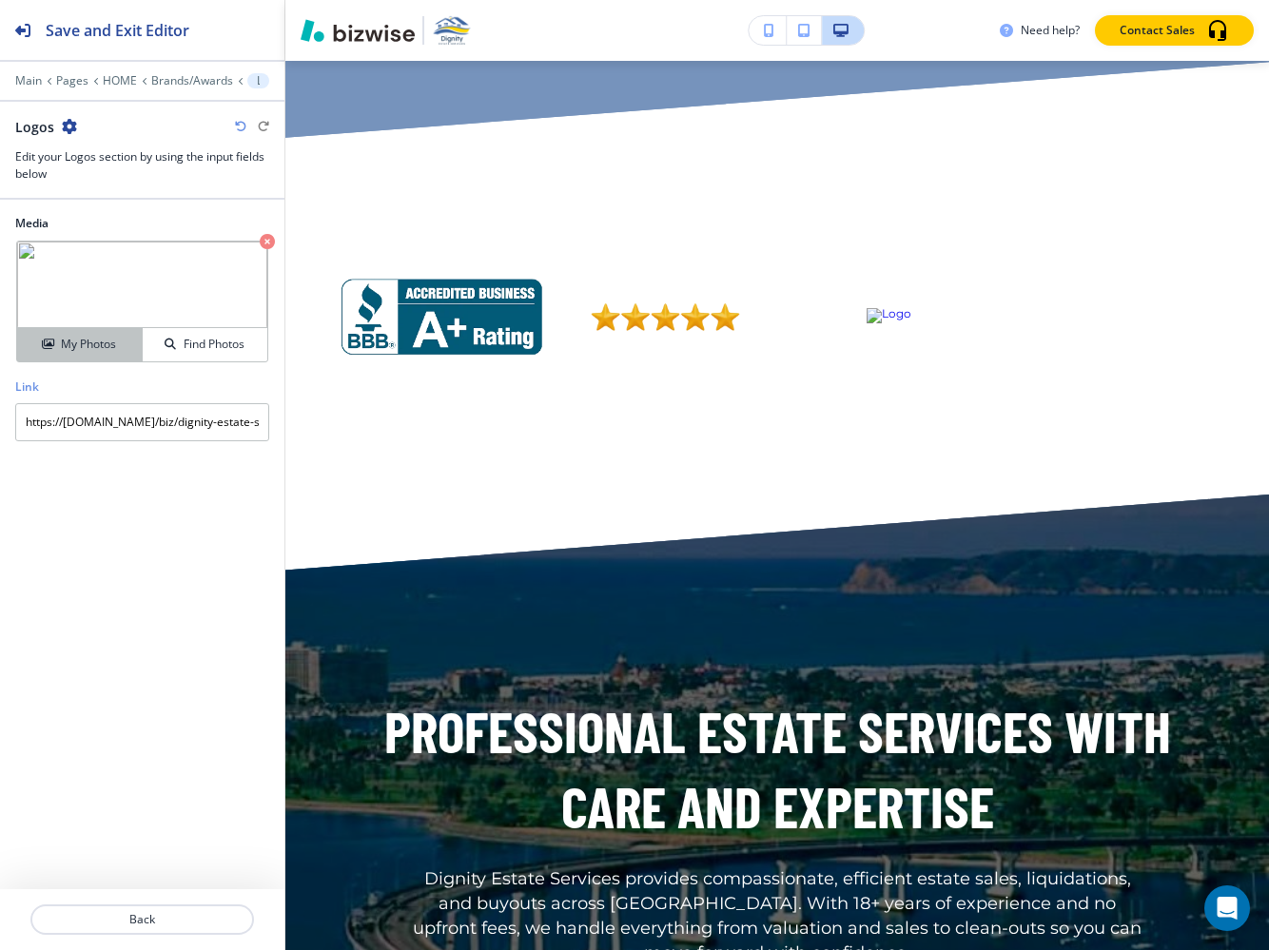
click at [96, 344] on h4 "My Photos" at bounding box center [88, 344] width 55 height 17
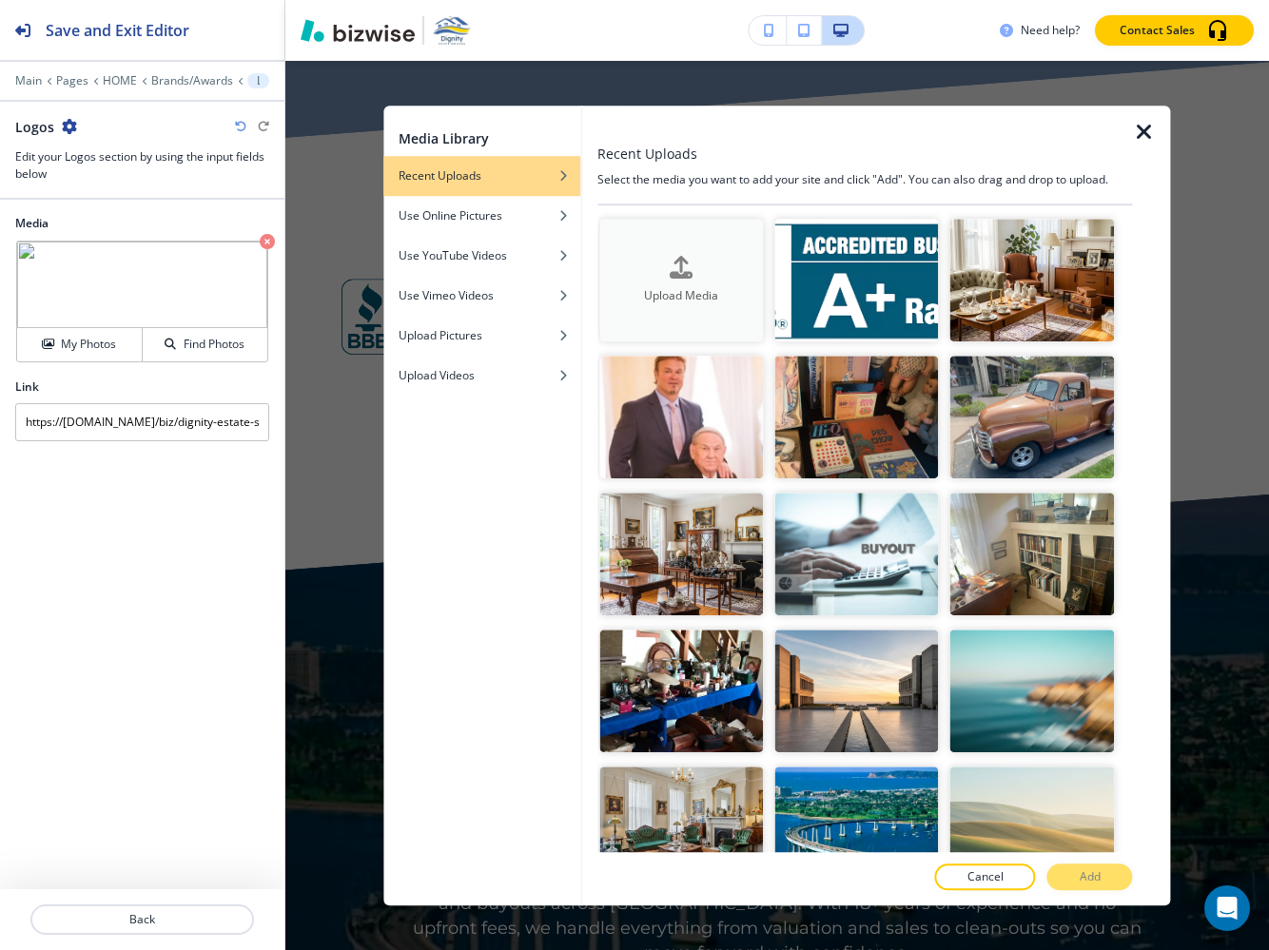
click at [631, 296] on h4 "Upload Media" at bounding box center [681, 295] width 164 height 17
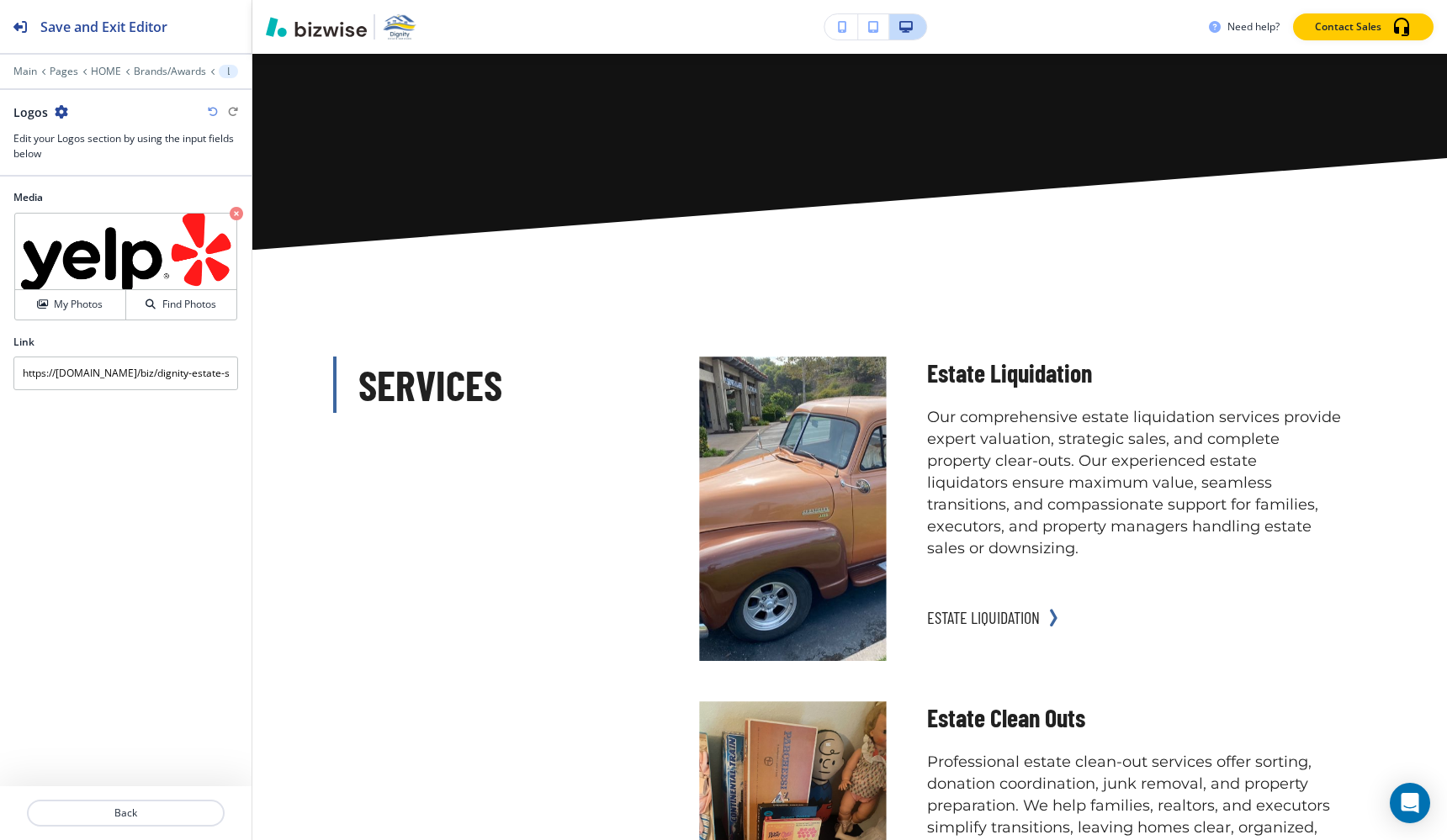
scroll to position [1888, 0]
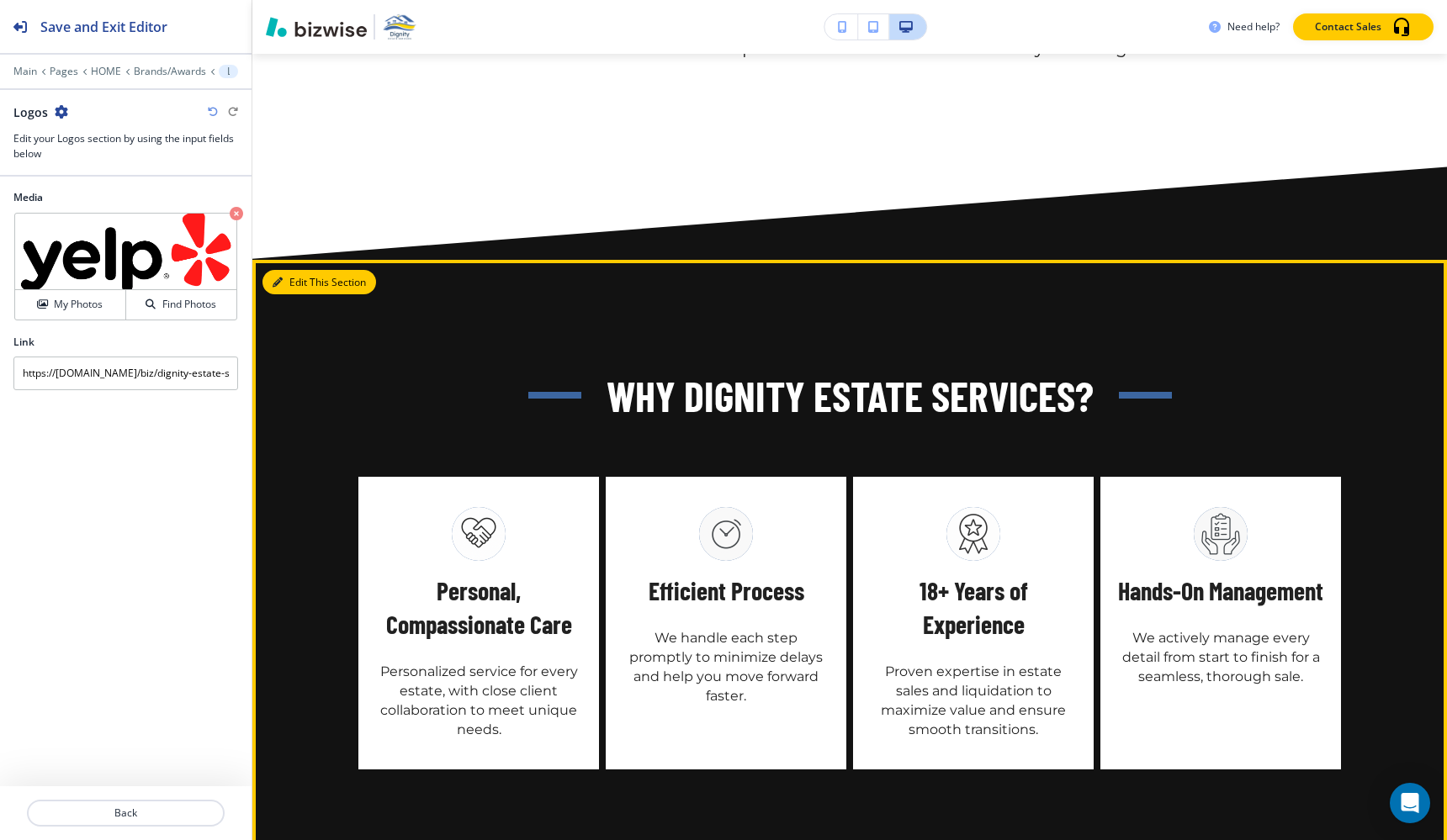
click at [300, 286] on button "Edit This Section" at bounding box center [319, 282] width 113 height 26
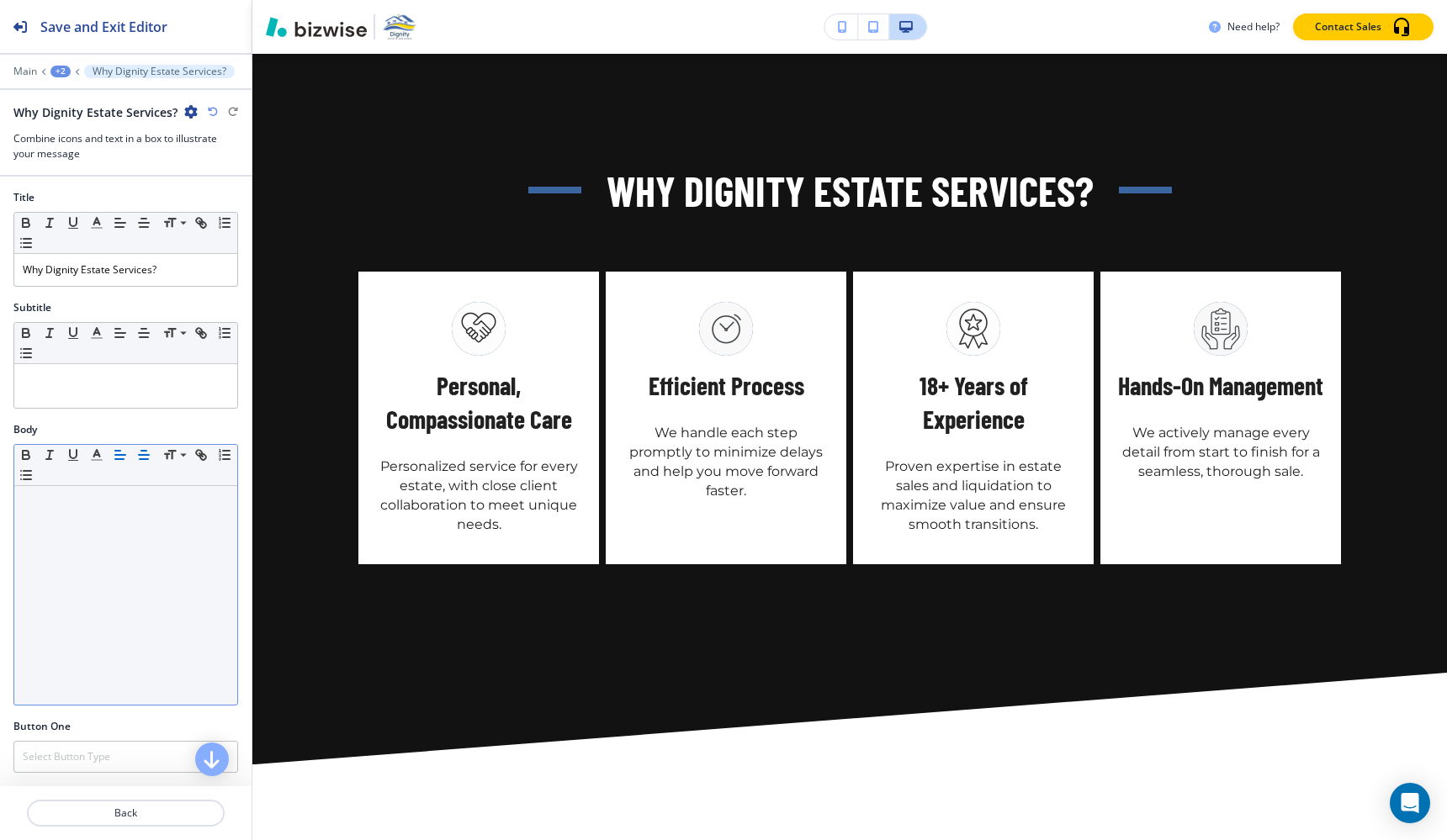
scroll to position [567, 0]
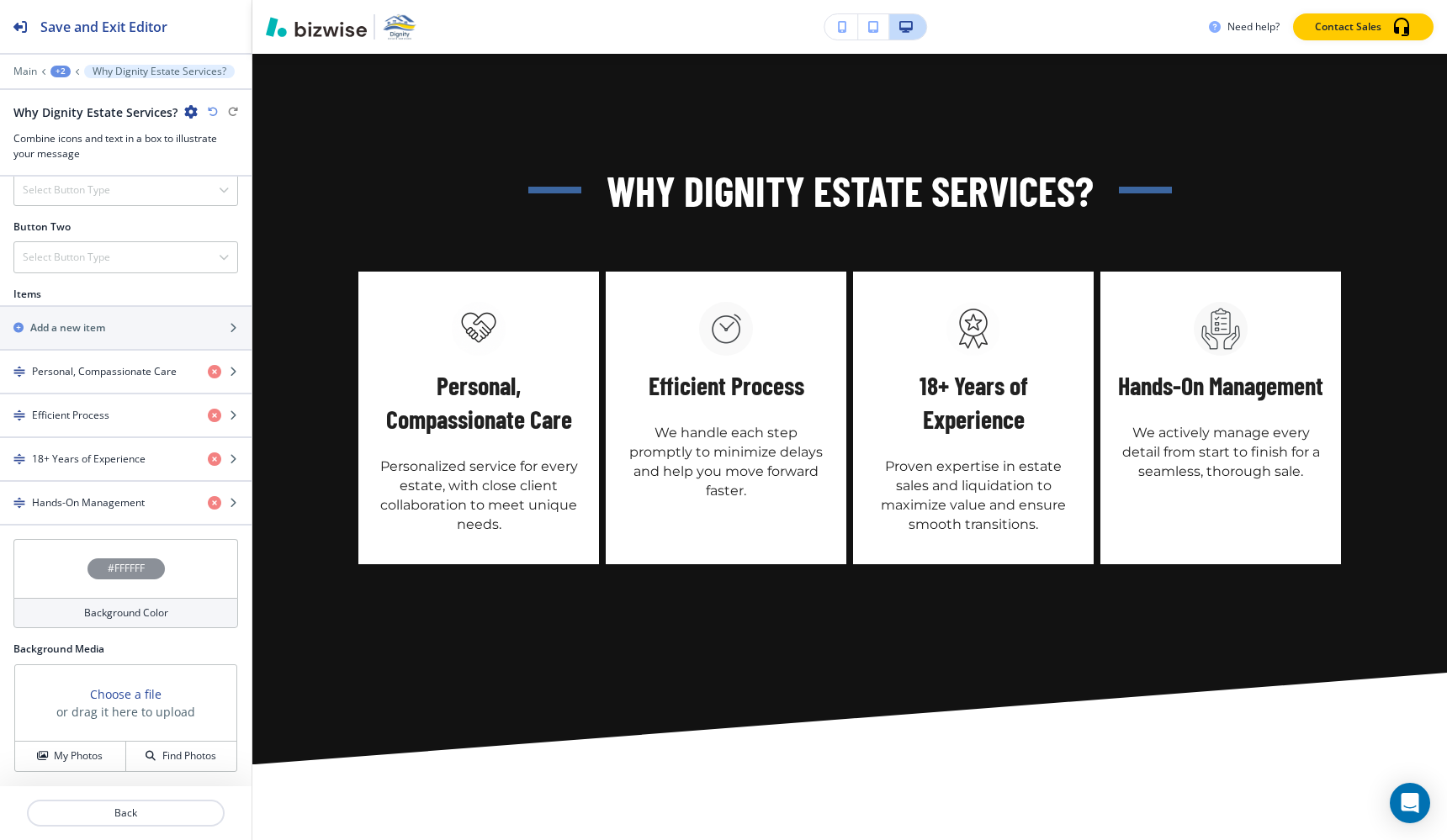
click at [125, 610] on h4 "Background Color" at bounding box center [126, 613] width 84 height 15
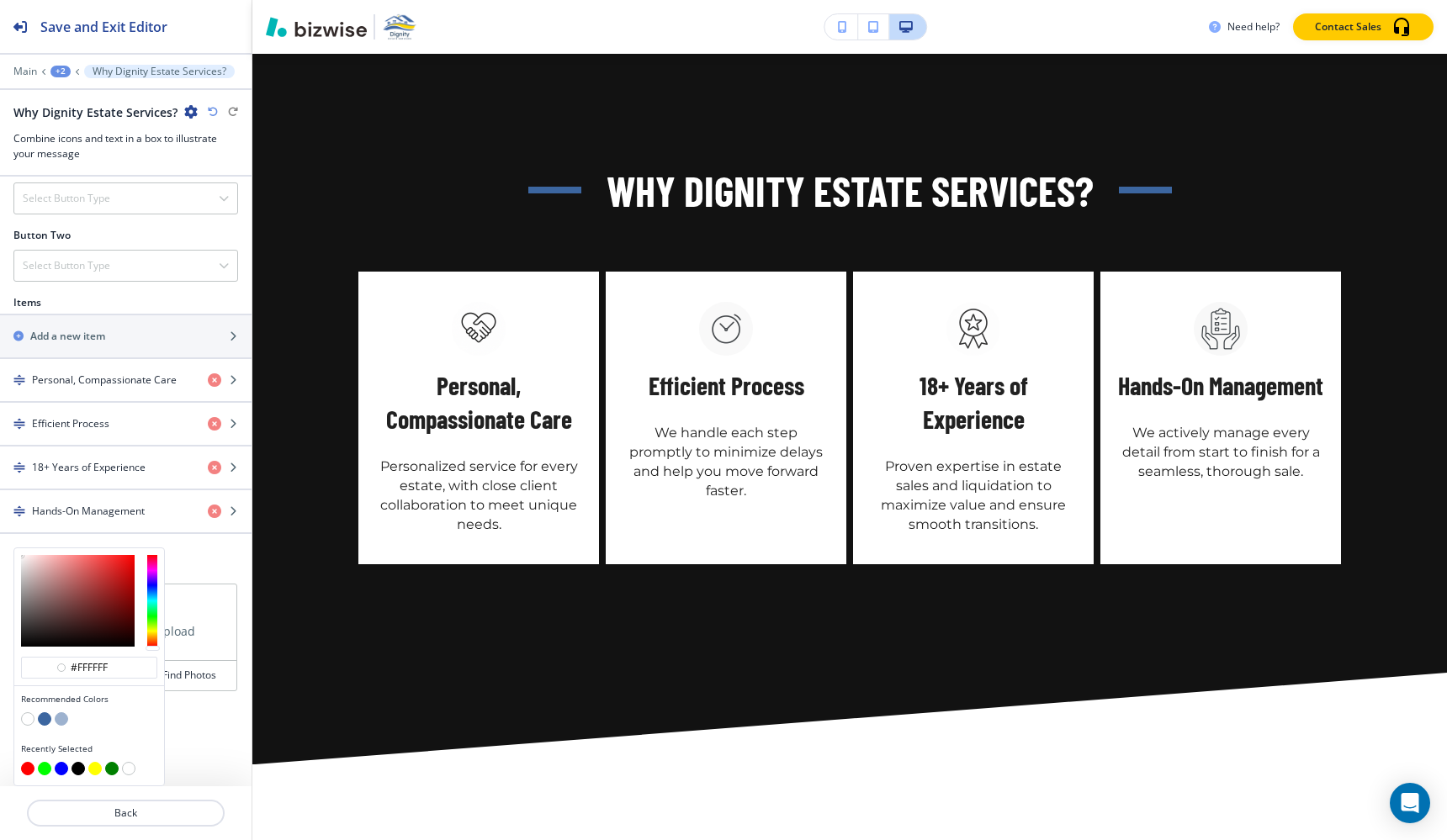
click at [62, 722] on button "button" at bounding box center [61, 719] width 13 height 13
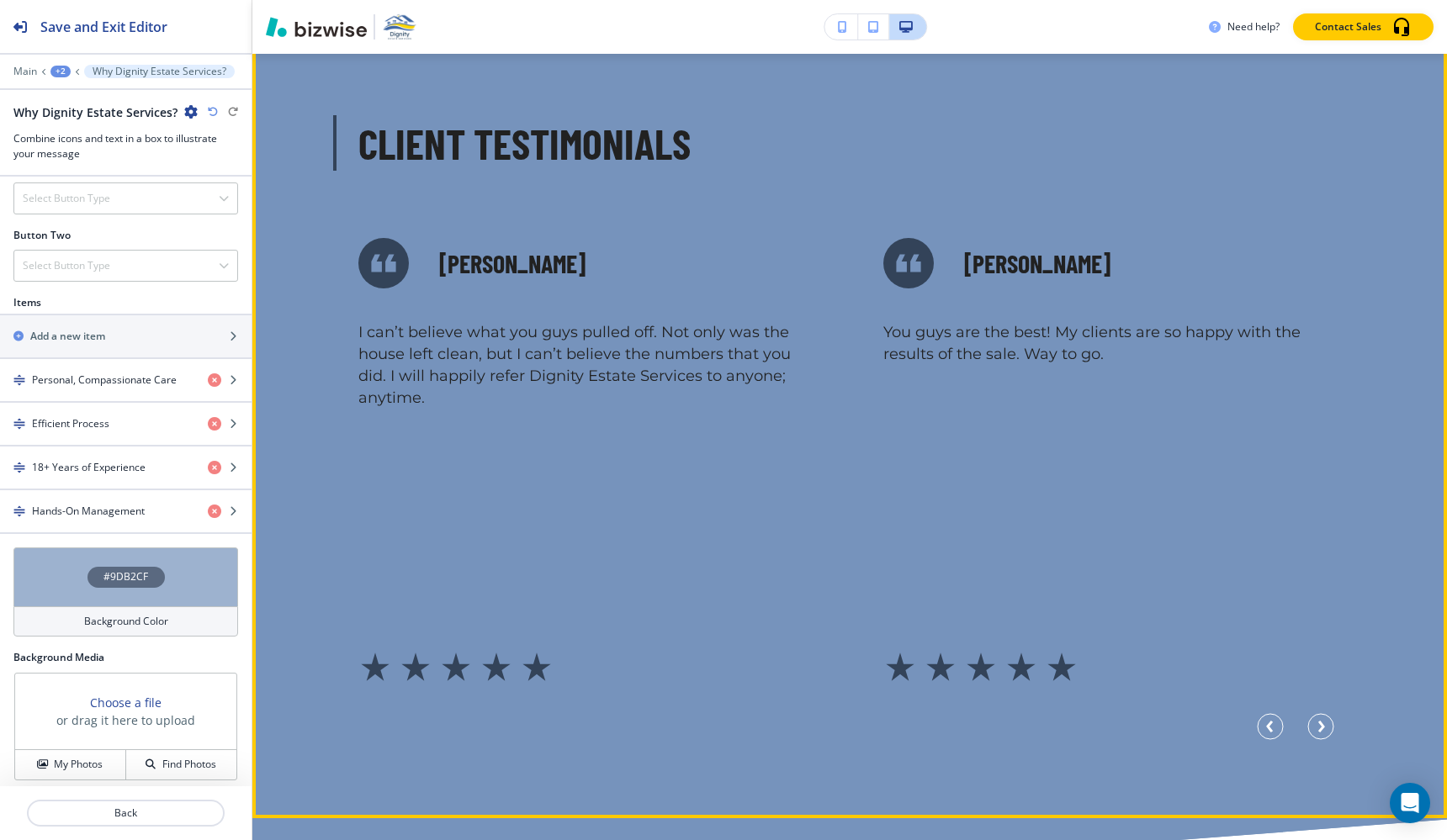
scroll to position [4864, 0]
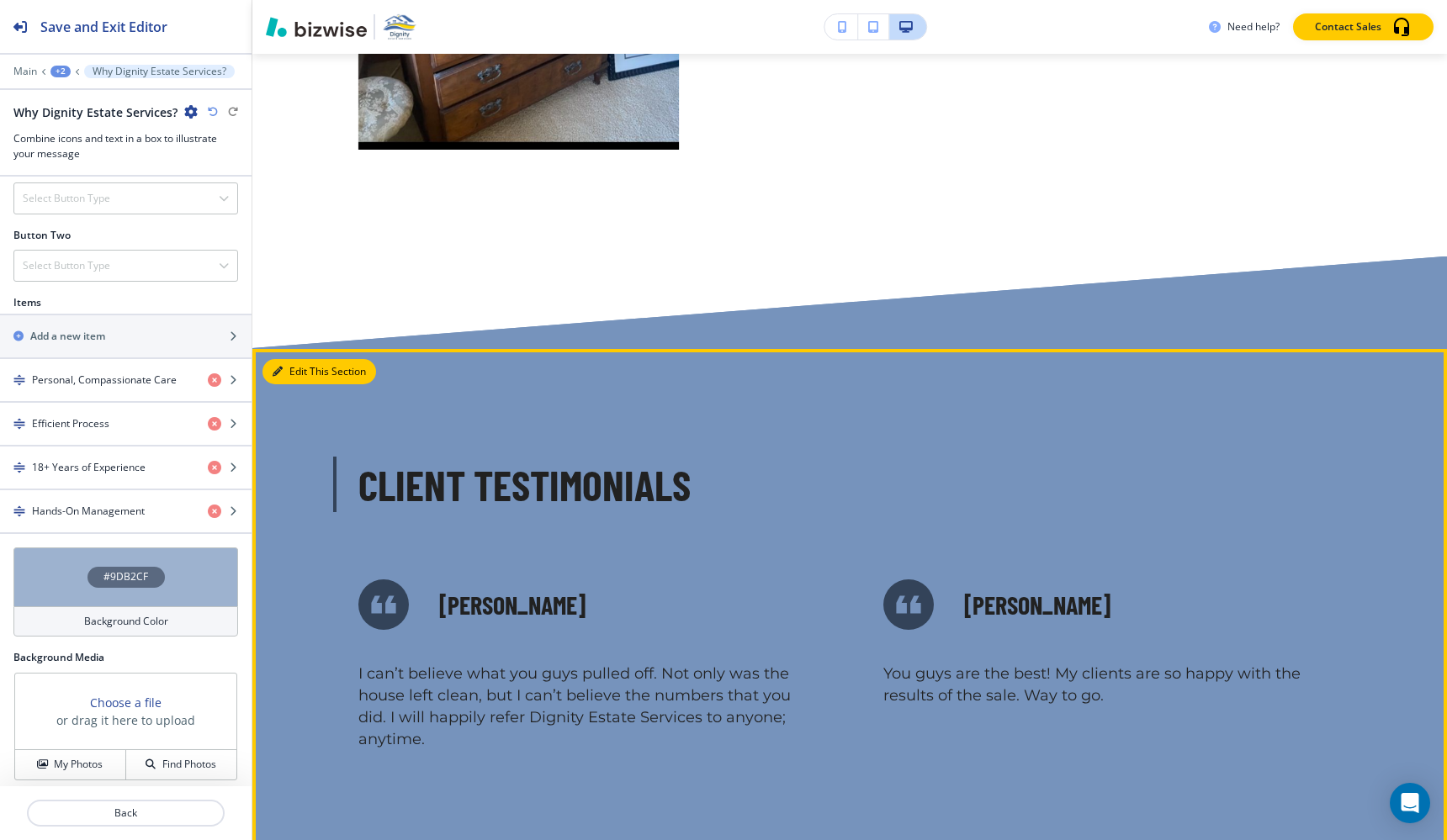
click at [298, 378] on button "Edit This Section" at bounding box center [319, 371] width 113 height 26
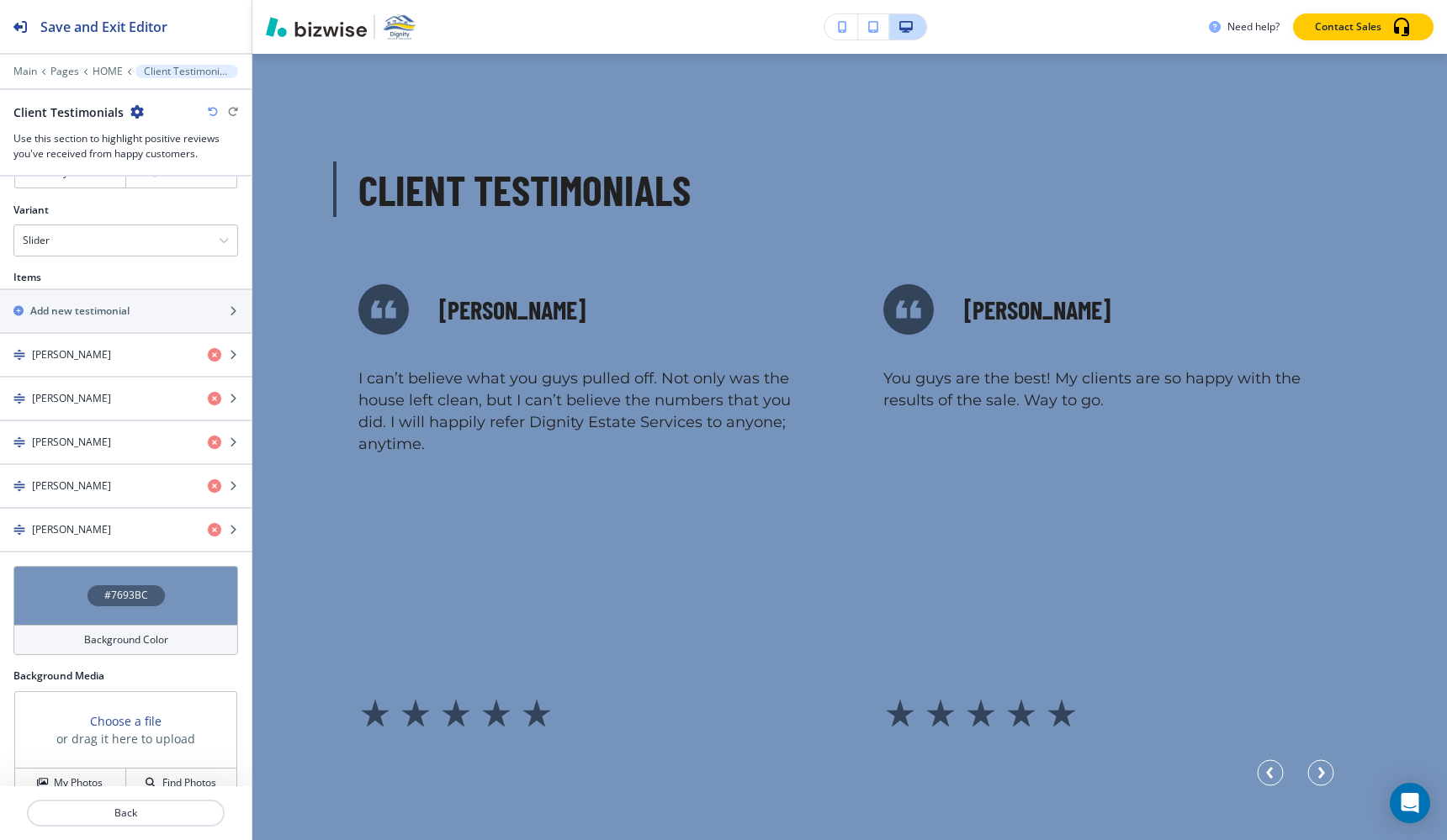
scroll to position [688, 0]
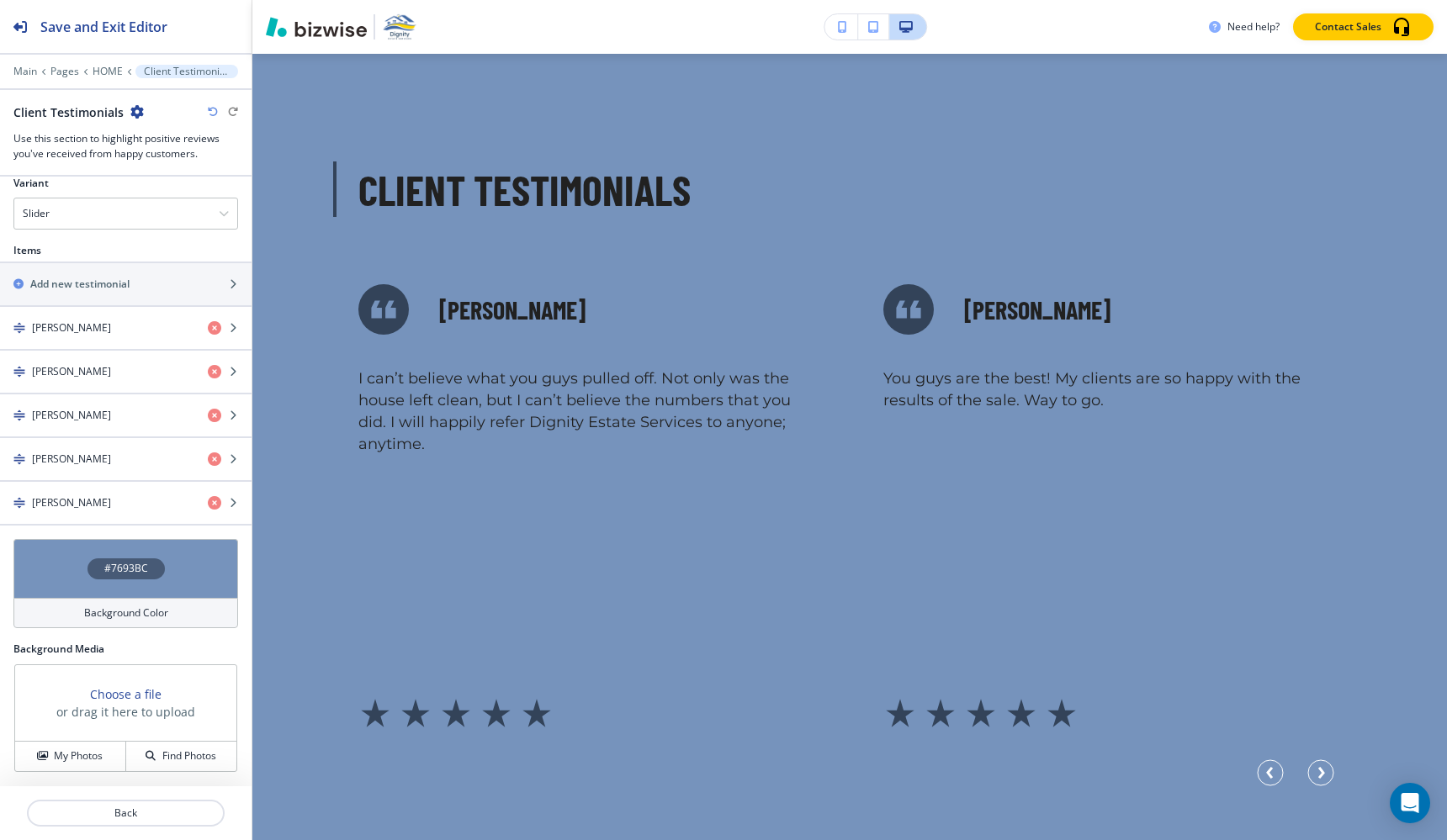
click at [101, 619] on h4 "Background Color" at bounding box center [126, 613] width 84 height 15
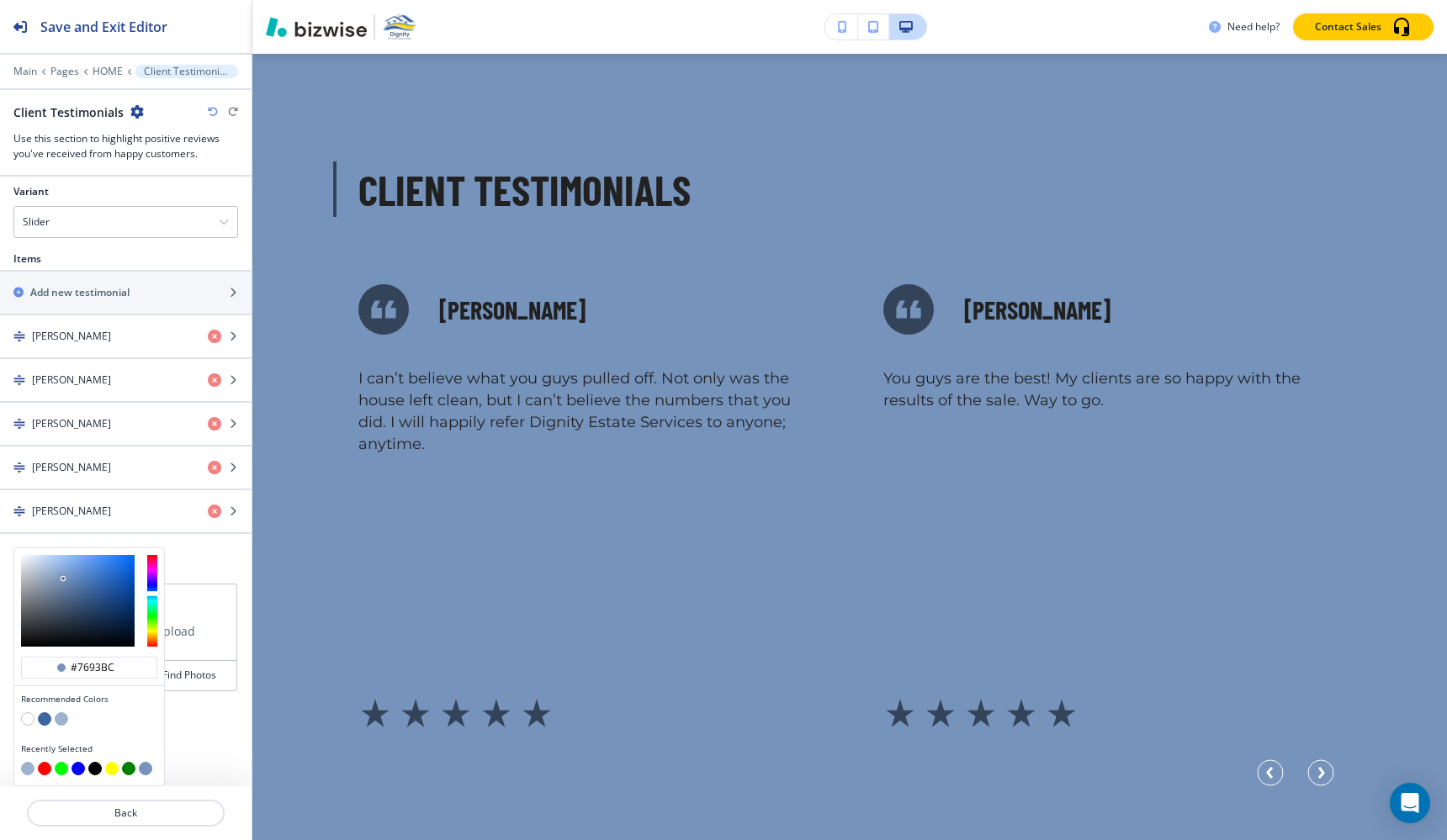
click at [59, 718] on button "button" at bounding box center [61, 719] width 13 height 13
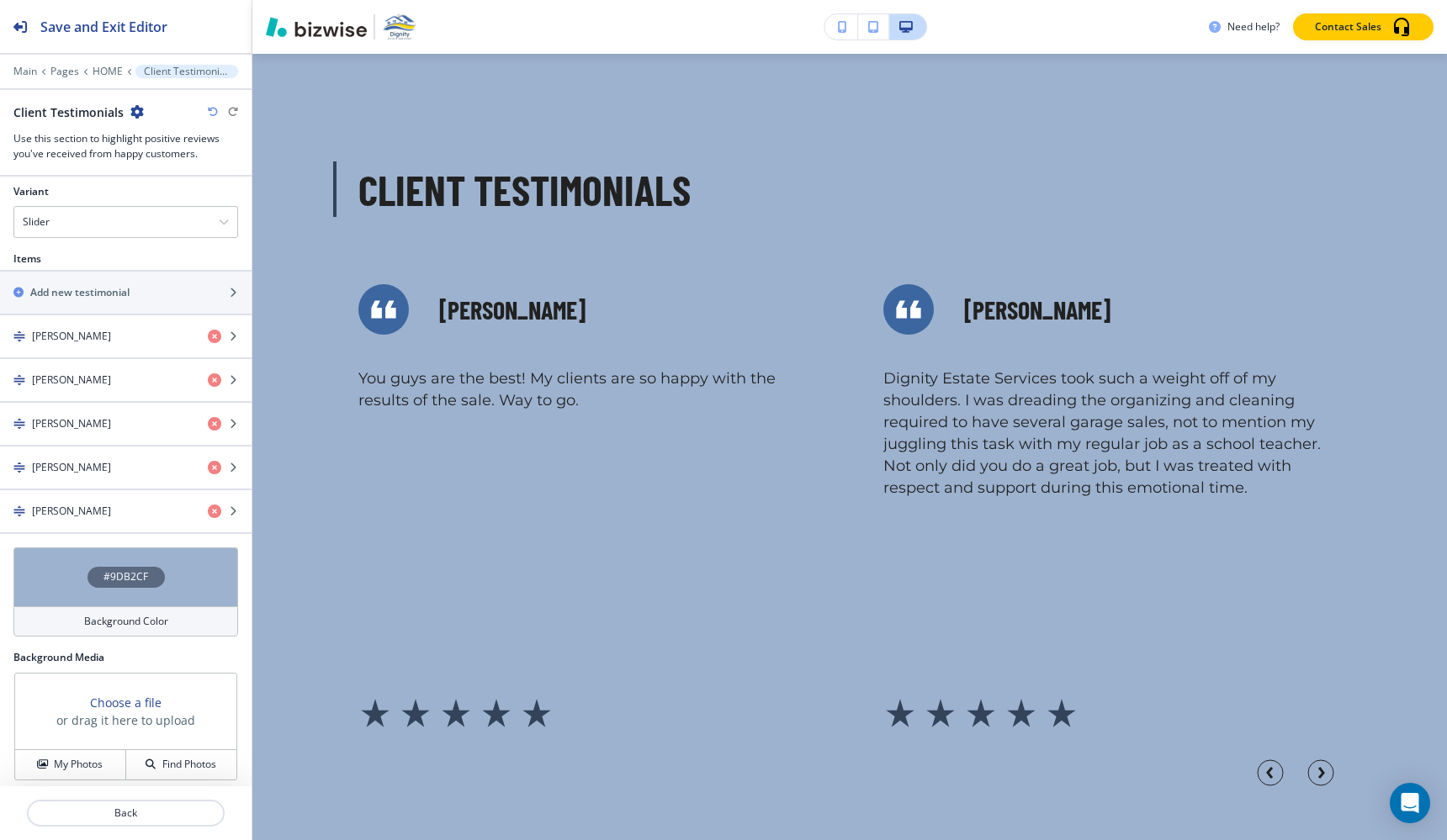
click at [111, 615] on h4 "Background Color" at bounding box center [126, 621] width 84 height 15
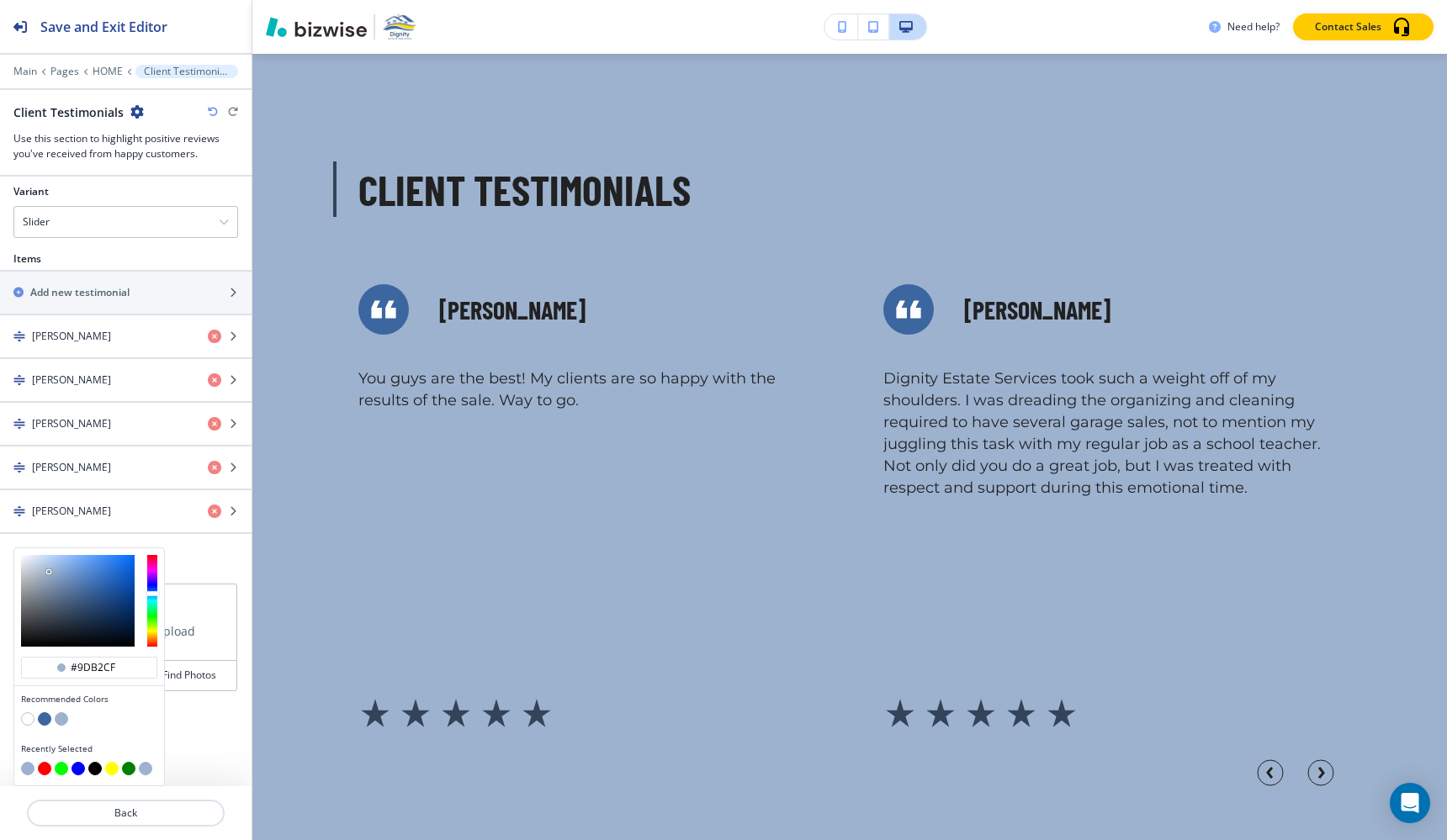
click at [43, 713] on button "button" at bounding box center [44, 719] width 13 height 13
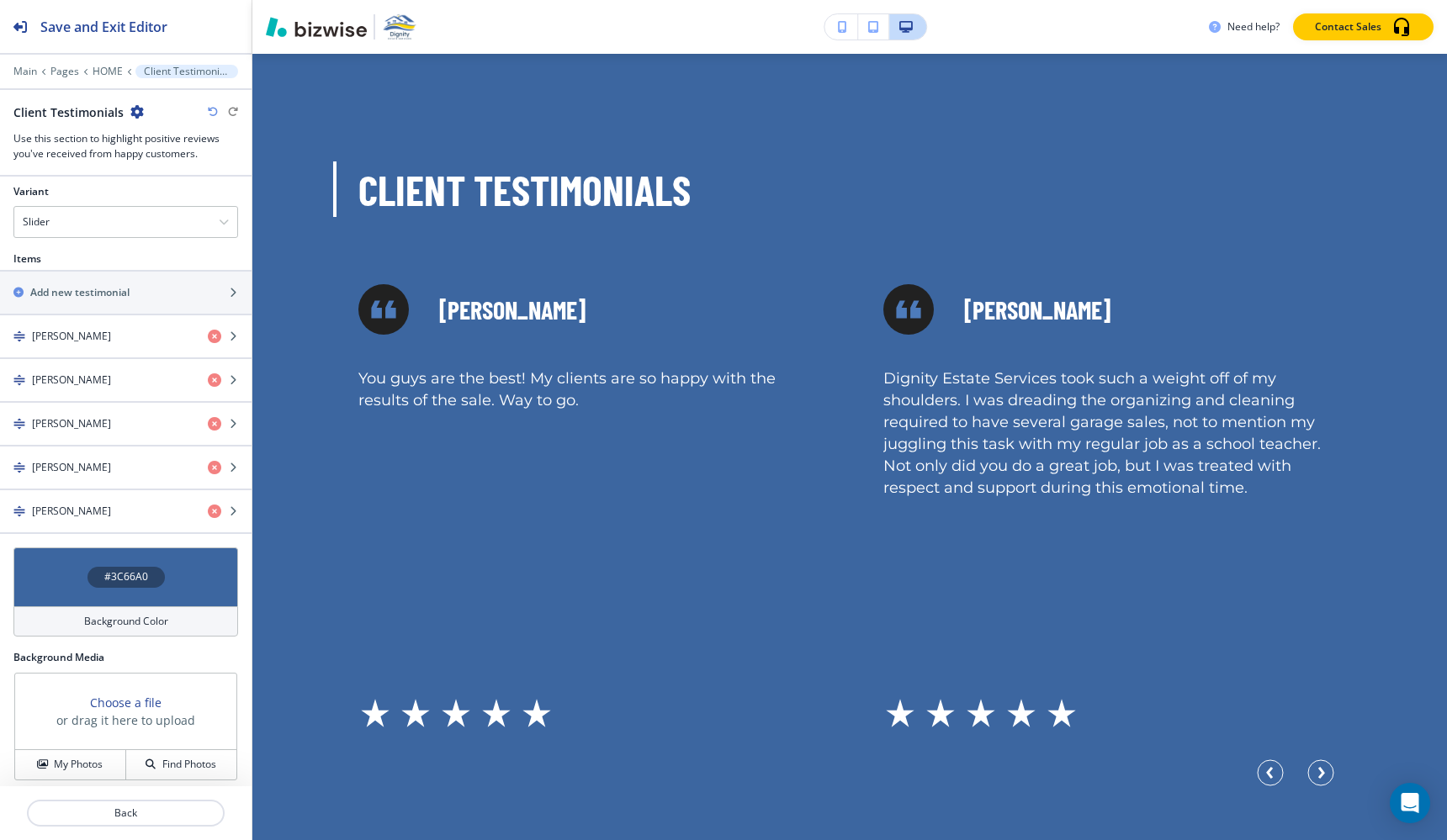
click at [89, 628] on div "Background Color" at bounding box center [126, 622] width 225 height 30
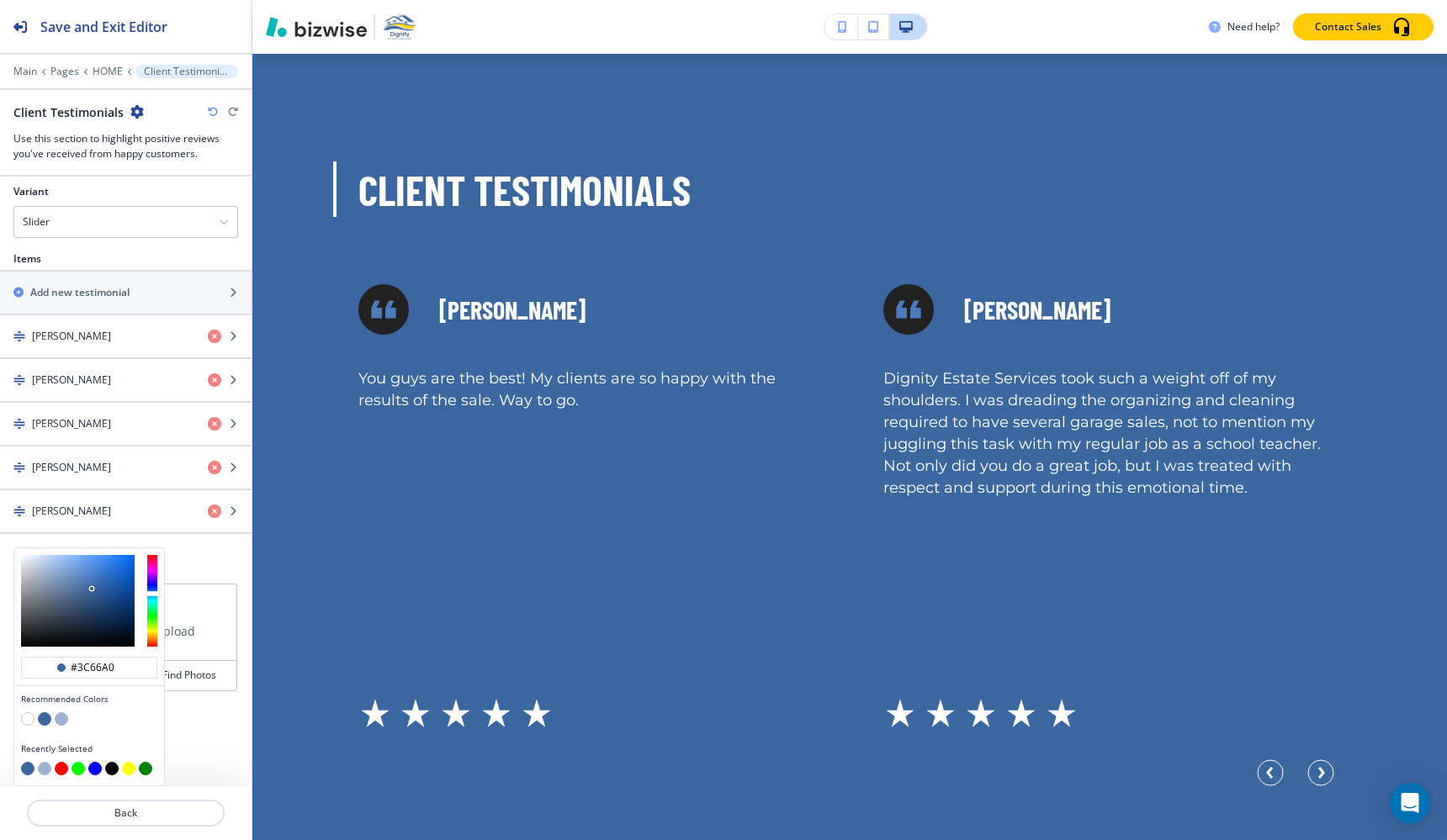
click at [60, 721] on button "button" at bounding box center [61, 719] width 13 height 13
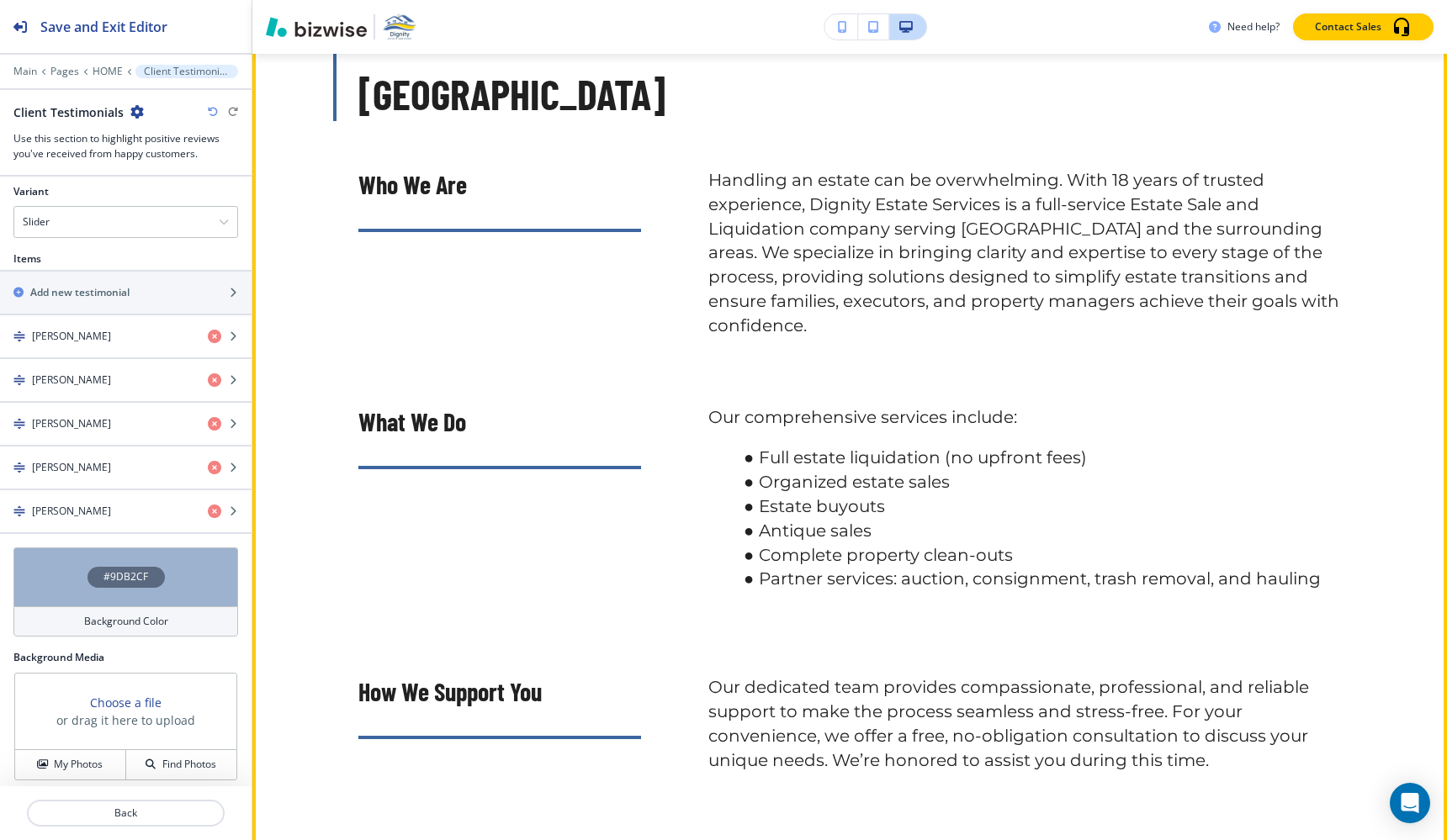
scroll to position [0, 0]
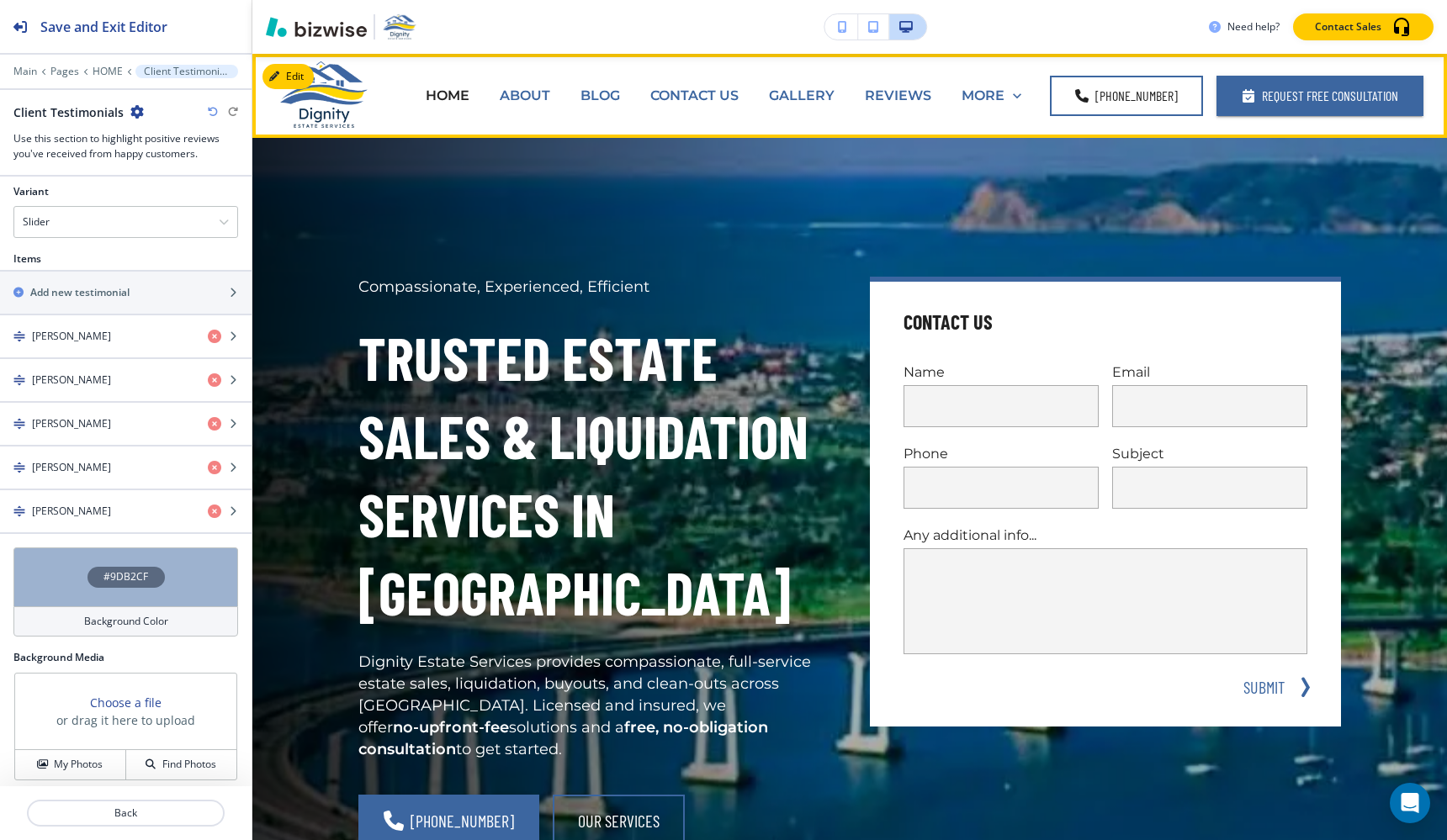
click at [550, 97] on p "ABOUT" at bounding box center [524, 95] width 50 height 19
click at [547, 96] on p "ABOUT" at bounding box center [524, 95] width 50 height 19
click at [542, 95] on p "ABOUT" at bounding box center [524, 95] width 50 height 19
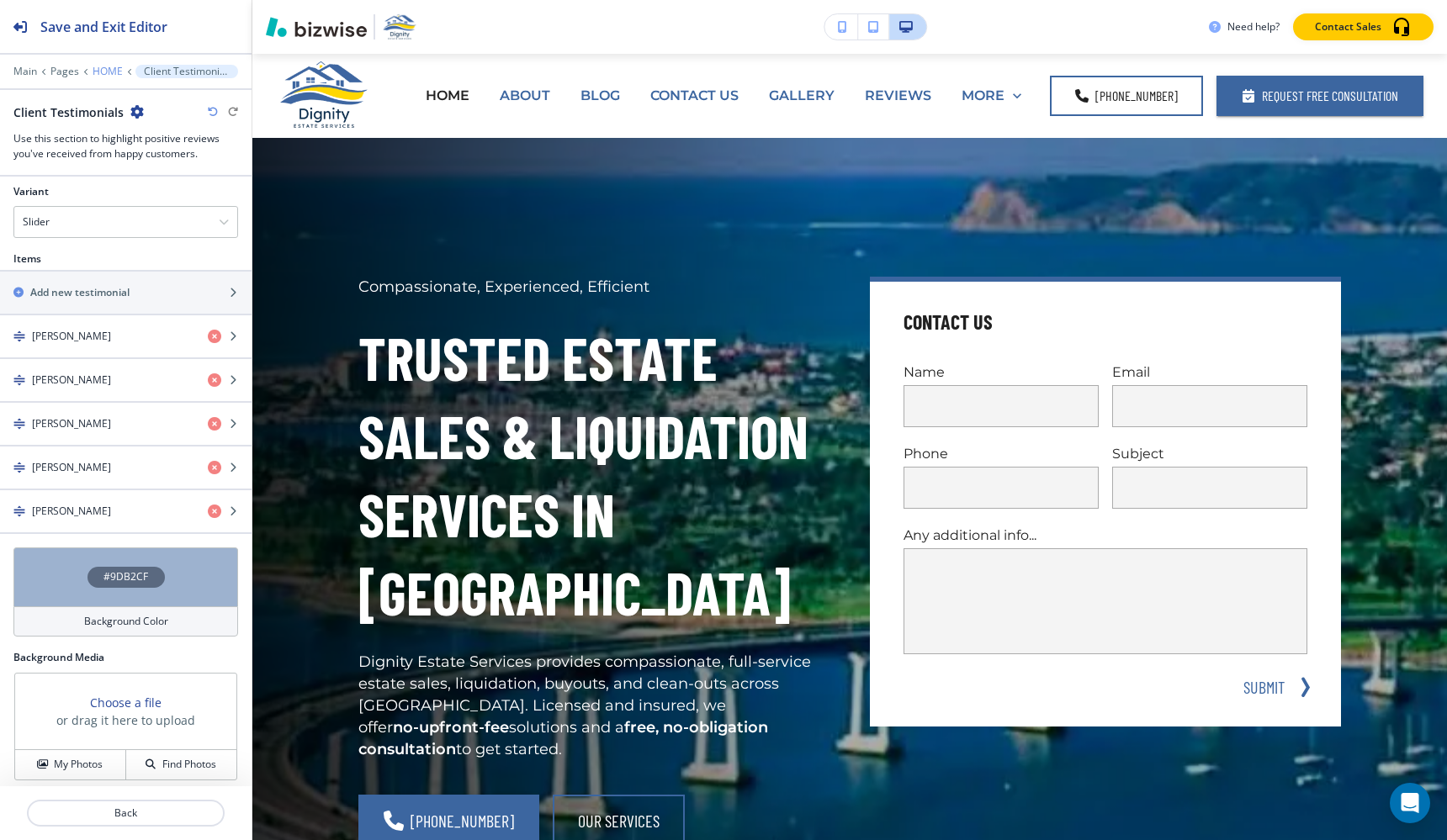
click at [107, 74] on p "HOME" at bounding box center [108, 71] width 30 height 11
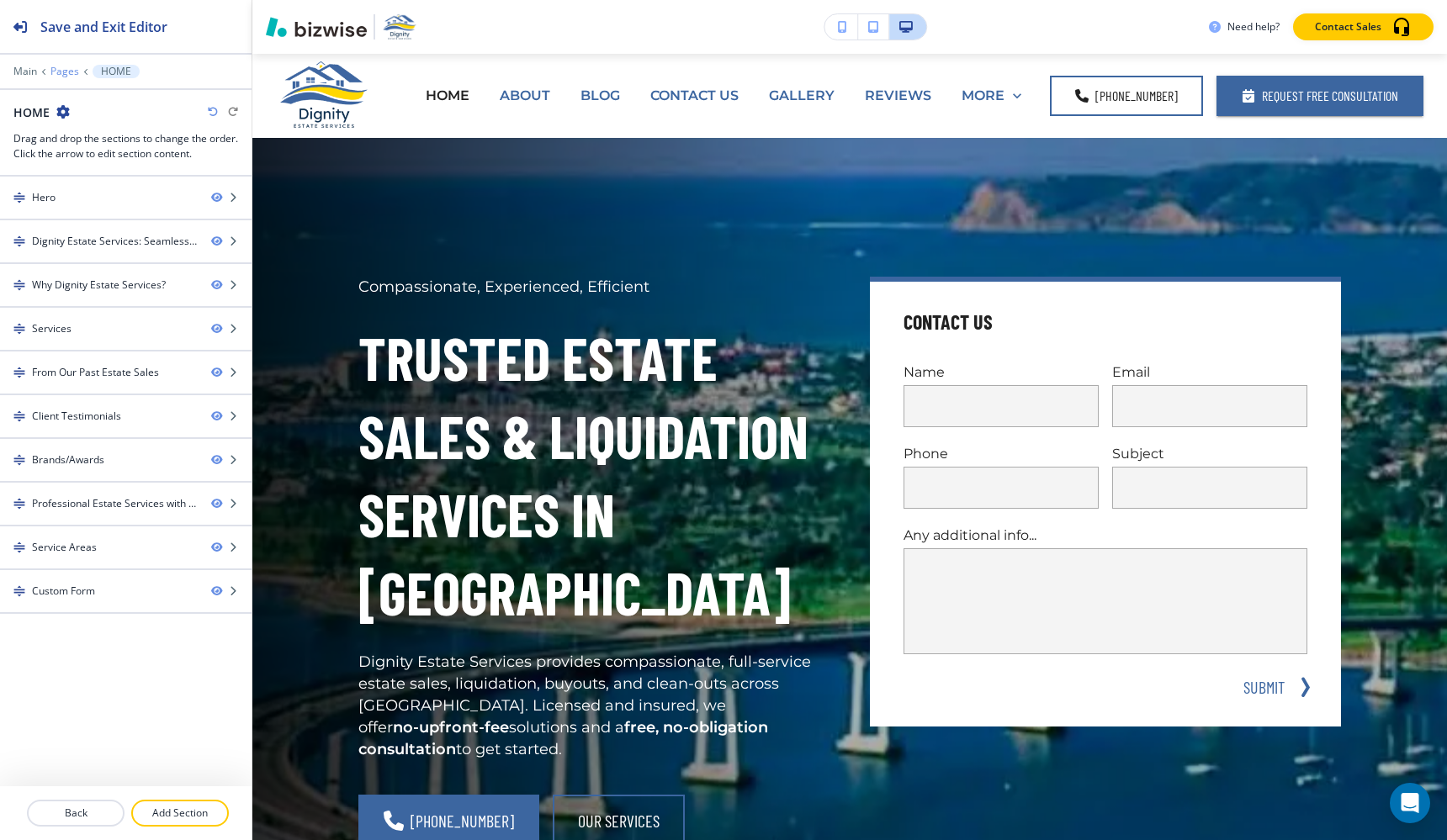
click at [75, 73] on p "Pages" at bounding box center [65, 71] width 28 height 11
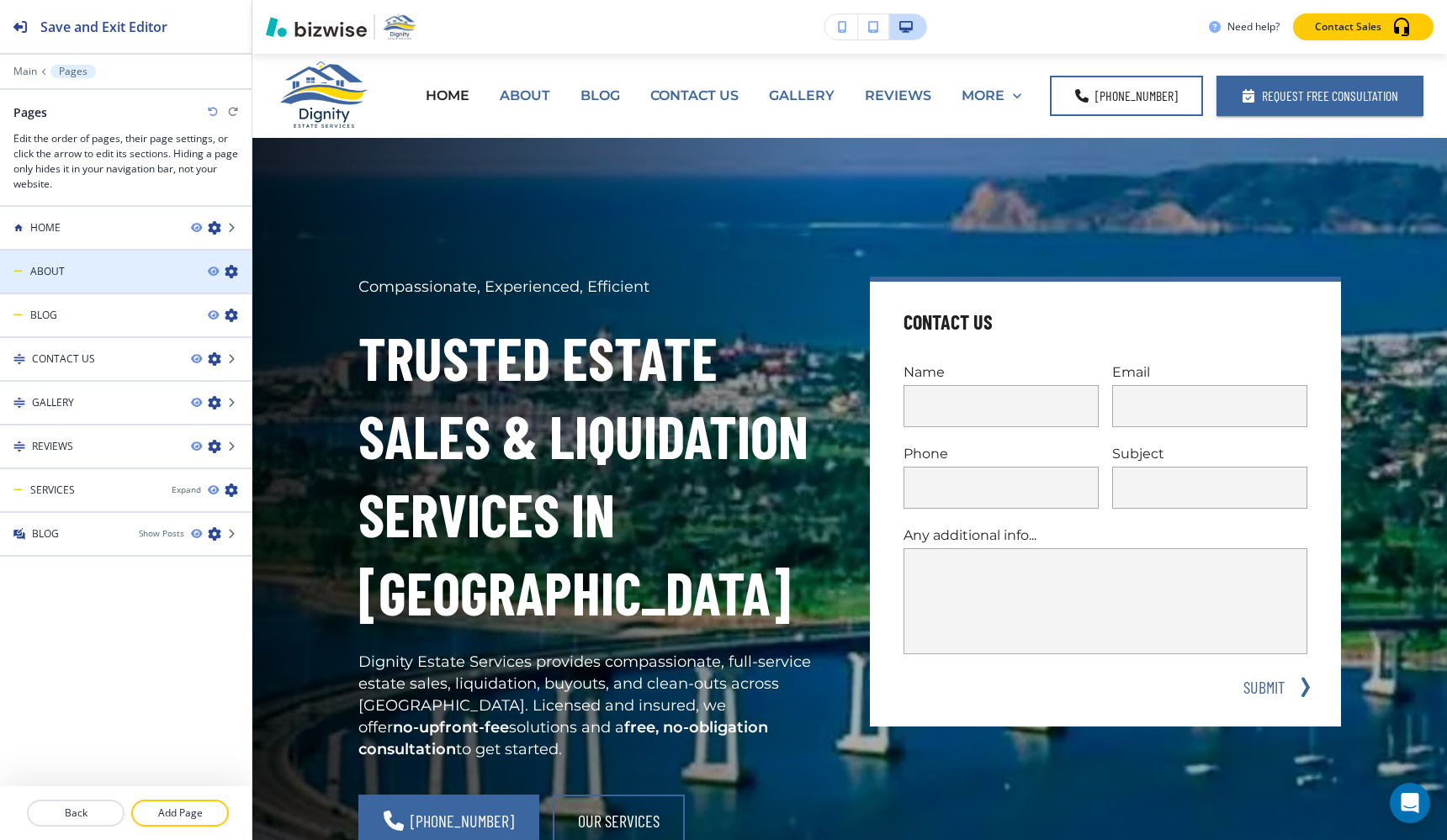
click at [73, 266] on div "ABOUT" at bounding box center [97, 271] width 195 height 15
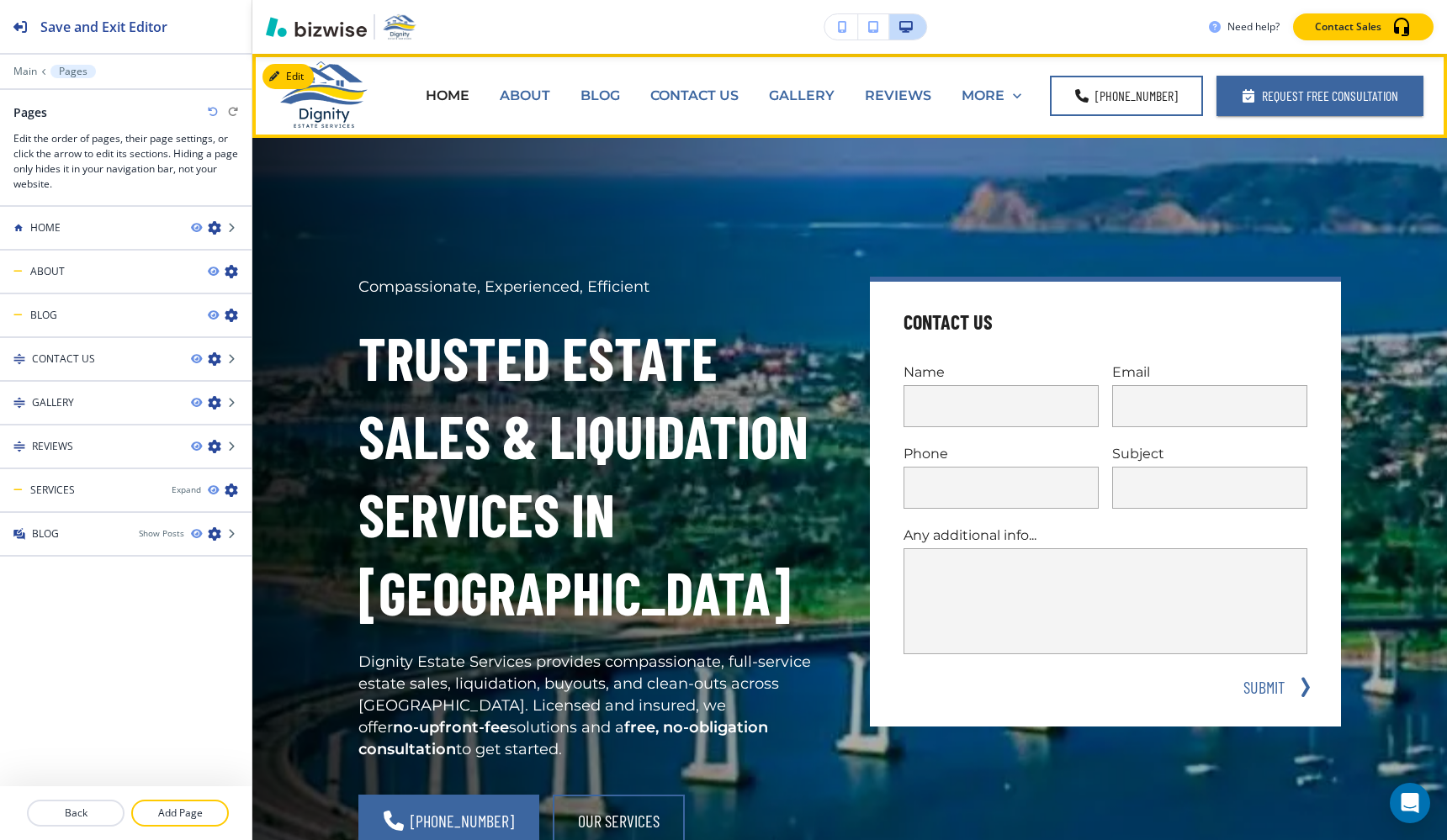
click at [541, 98] on p "ABOUT" at bounding box center [524, 95] width 50 height 19
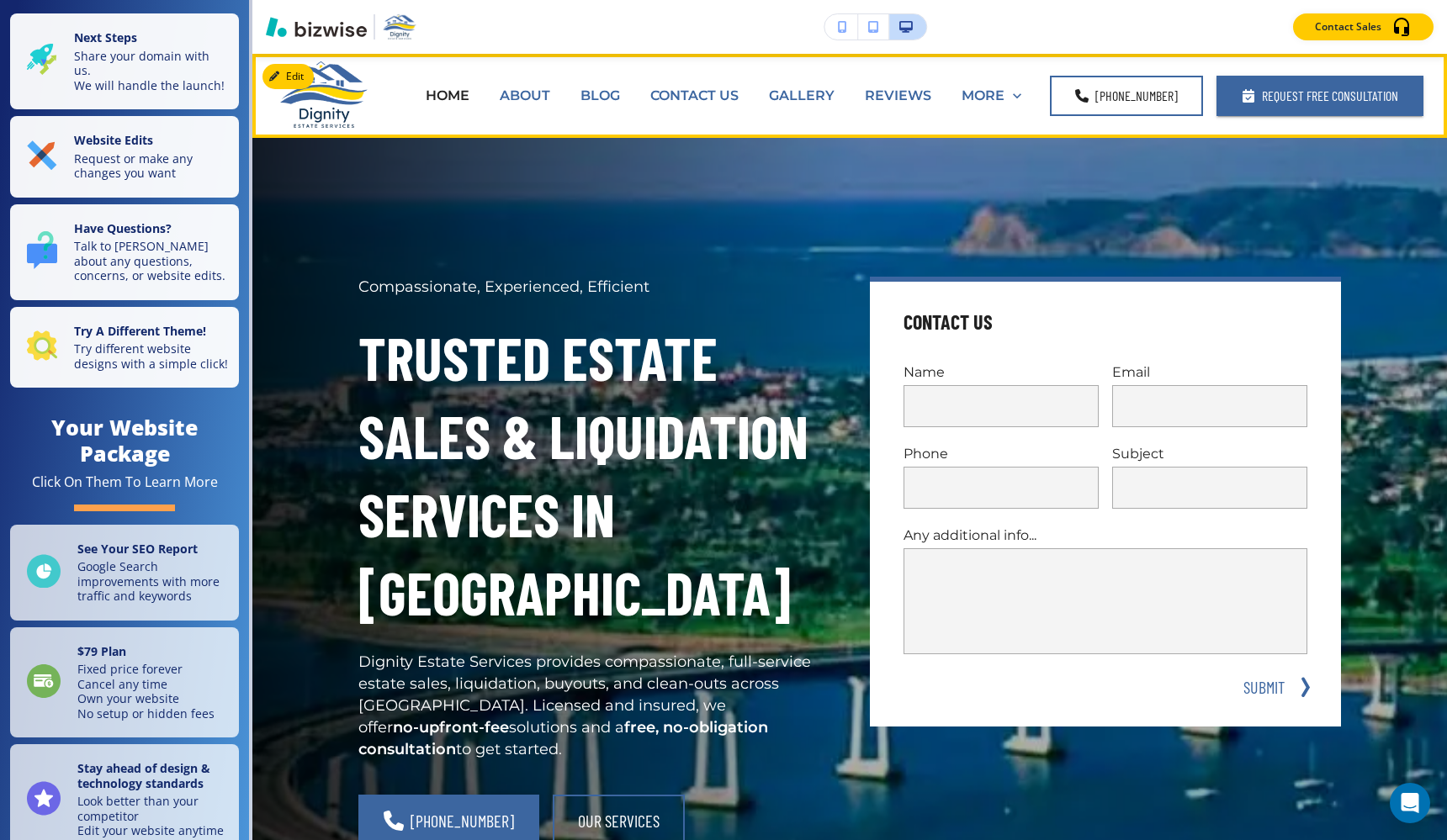
click at [533, 98] on p "ABOUT" at bounding box center [524, 95] width 50 height 19
click at [538, 95] on p "ABOUT" at bounding box center [524, 95] width 50 height 19
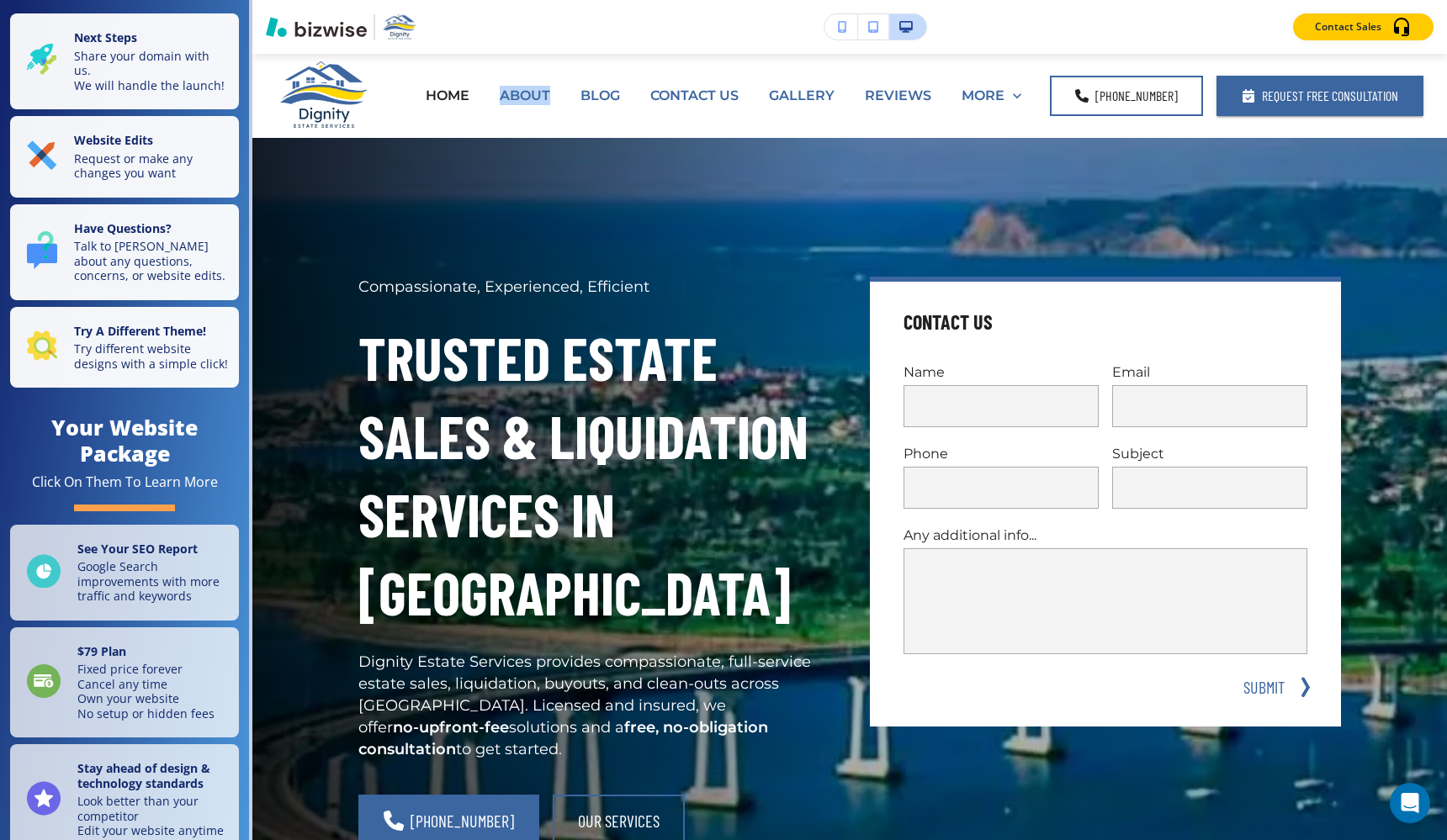
copy p "ABOUT"
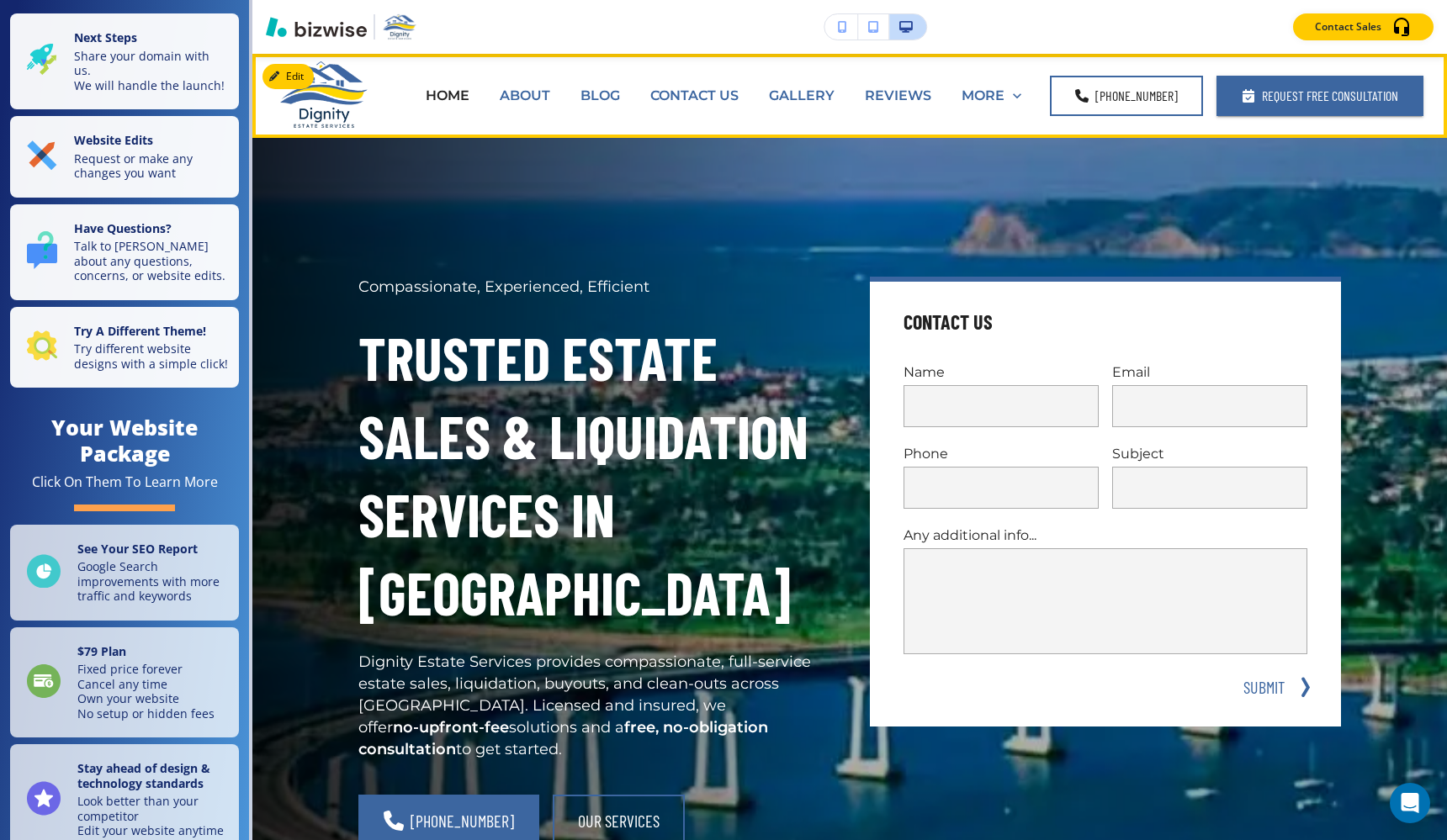
click at [601, 81] on div "BLOG" at bounding box center [600, 95] width 70 height 67
click at [618, 95] on p "BLOG" at bounding box center [600, 95] width 40 height 19
click at [678, 87] on p "CONTACT US" at bounding box center [694, 95] width 88 height 19
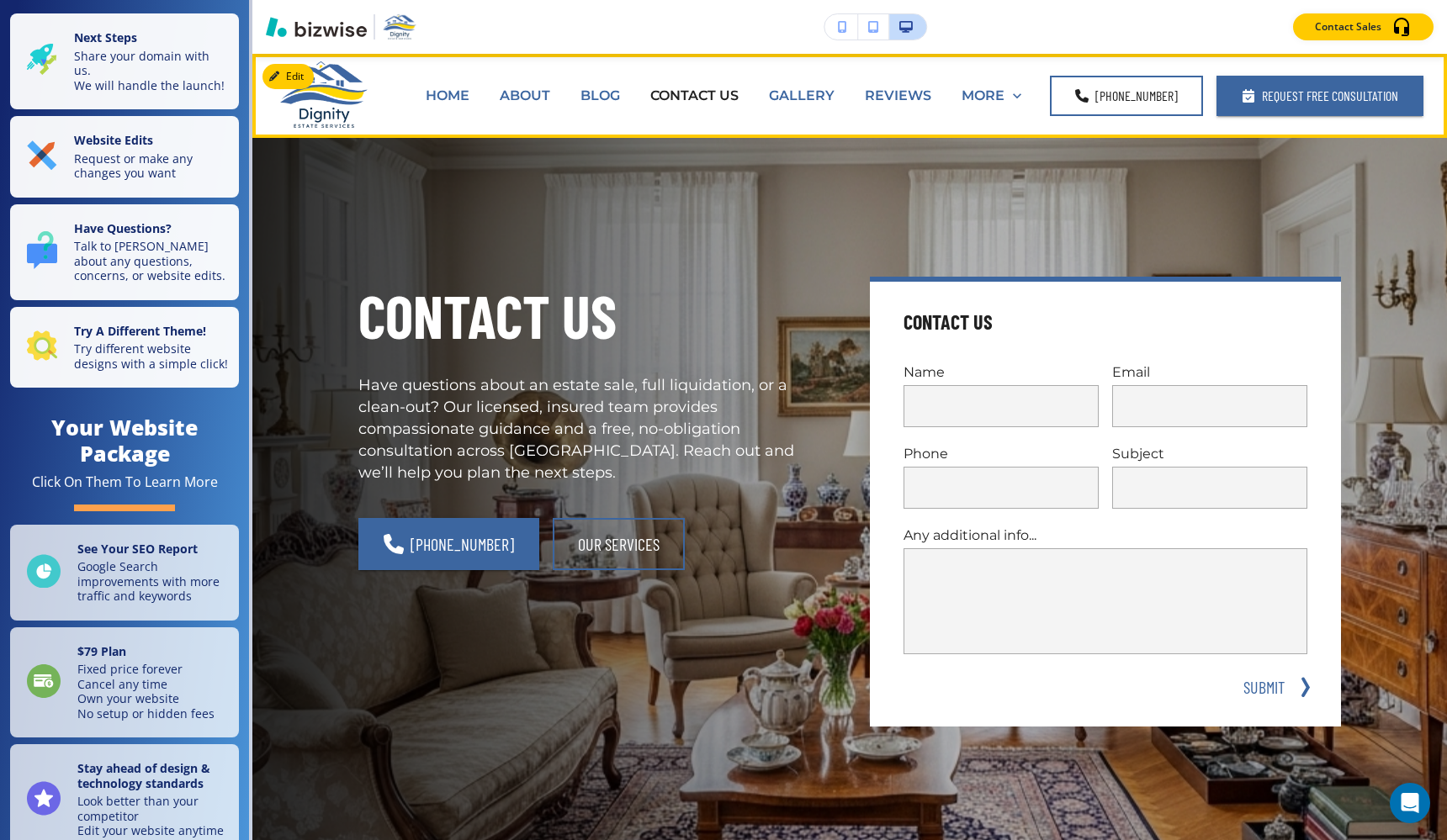
click at [620, 90] on p "BLOG" at bounding box center [600, 95] width 40 height 19
click at [620, 93] on p "BLOG" at bounding box center [600, 95] width 40 height 19
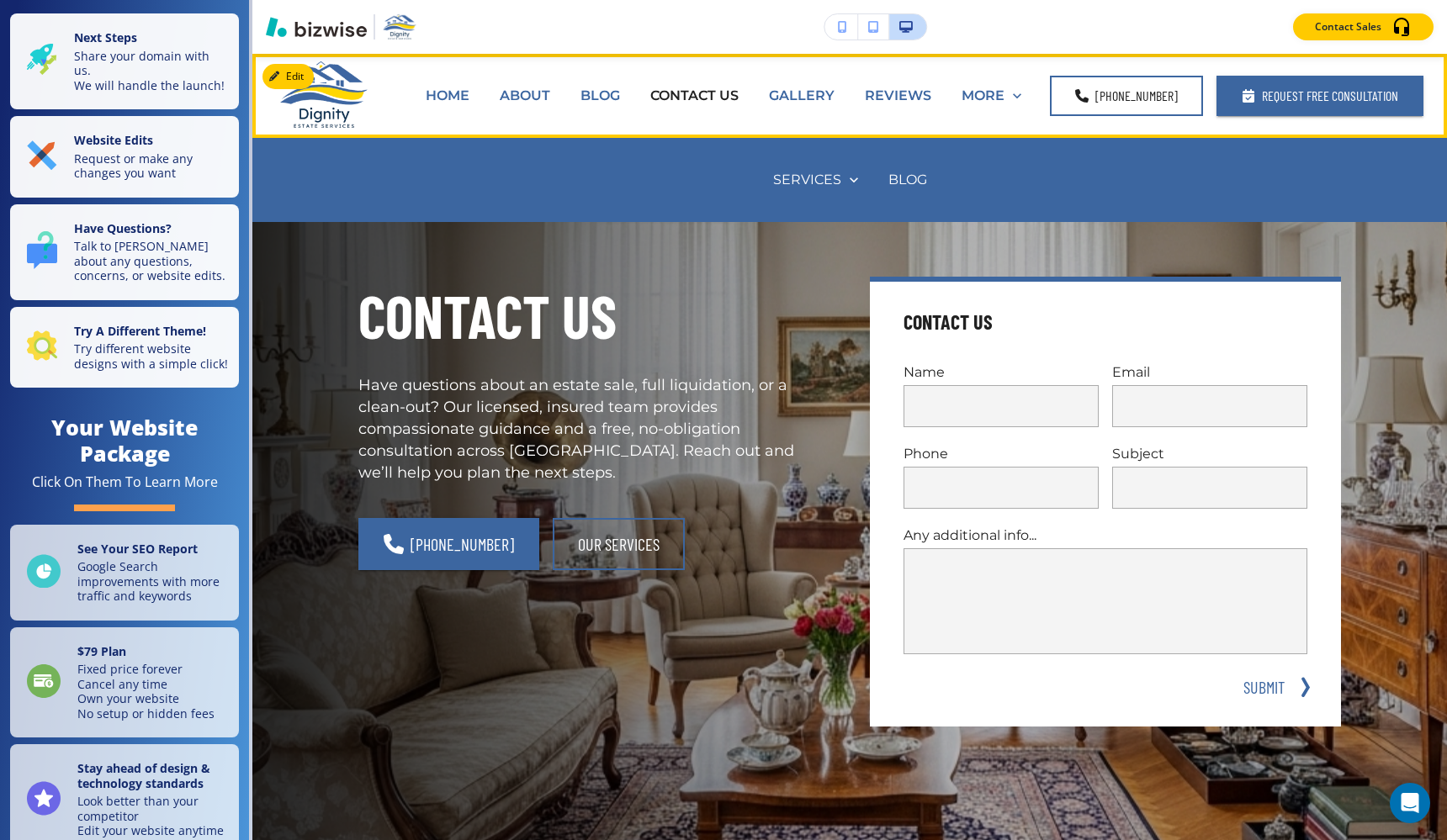
click at [981, 92] on p "MORE" at bounding box center [983, 95] width 43 height 19
click at [906, 176] on p "BLOG" at bounding box center [907, 179] width 39 height 19
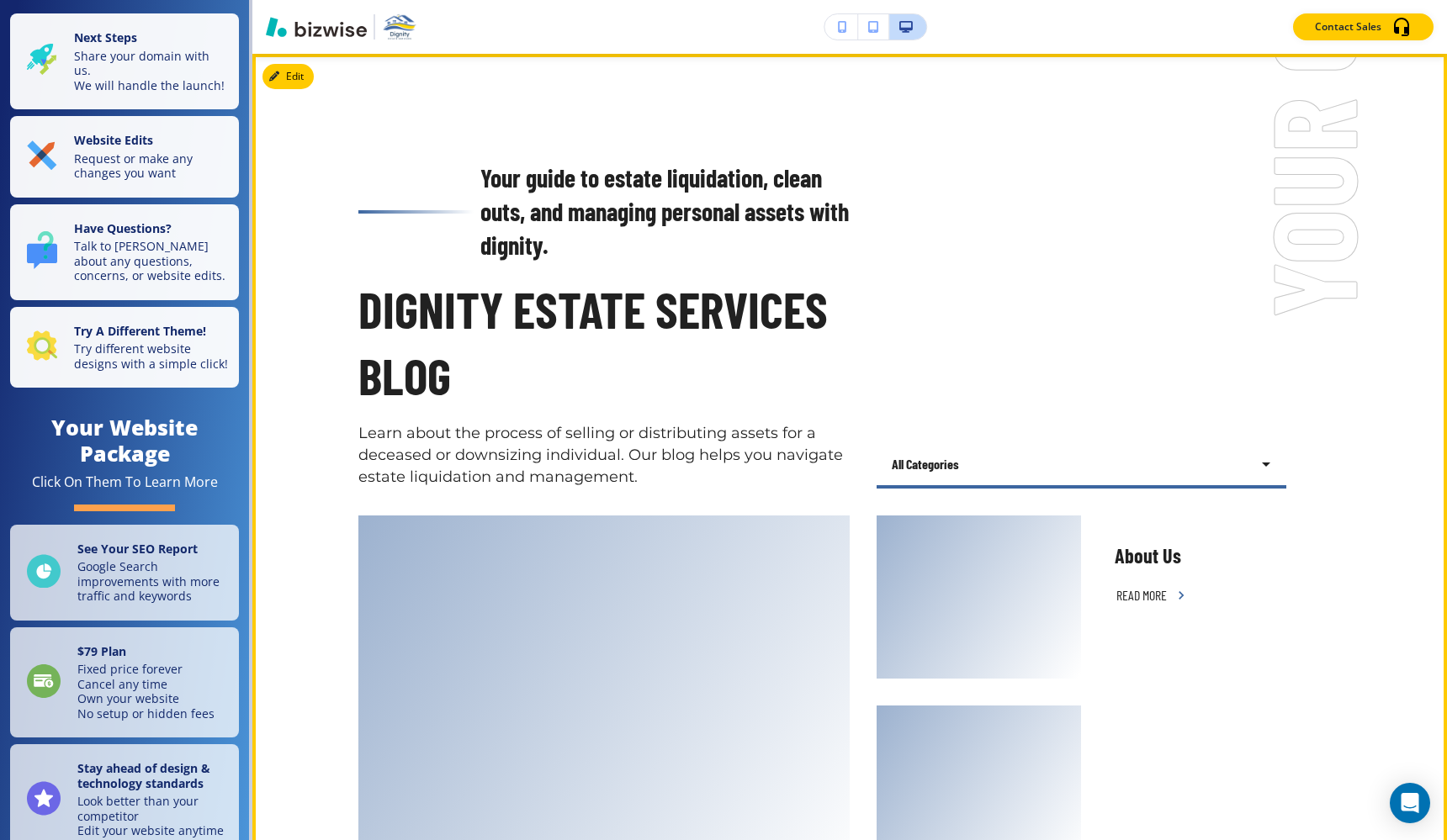
scroll to position [582, 0]
